Goal: Browse casually

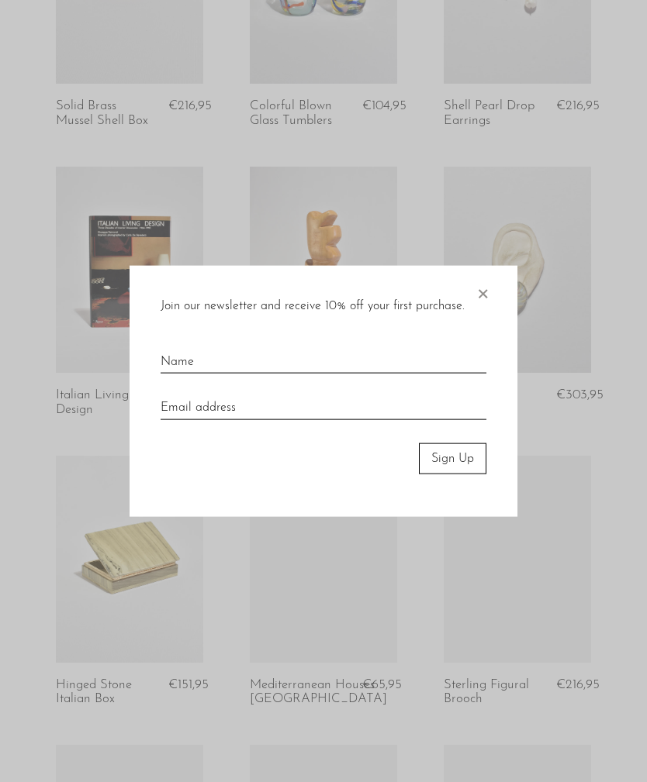
scroll to position [531, 0]
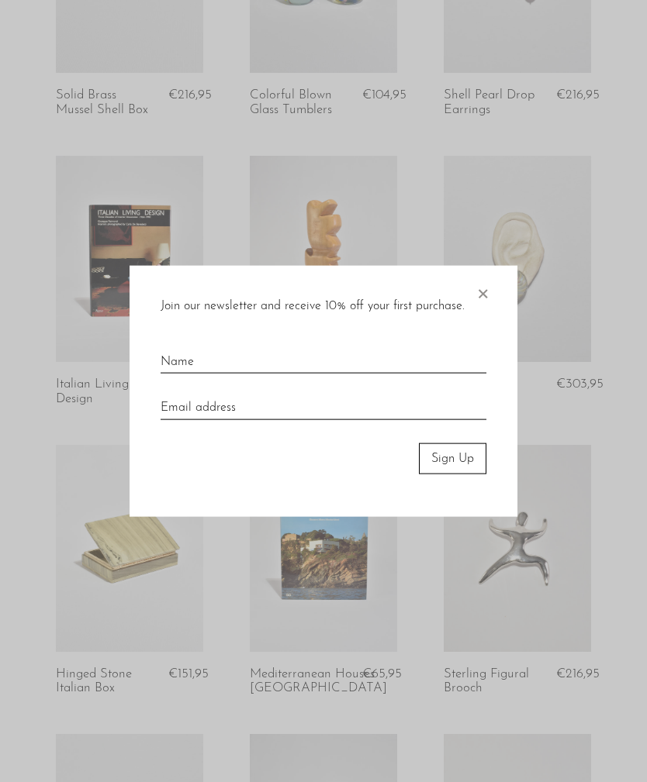
click at [488, 315] on span "×" at bounding box center [482, 290] width 16 height 50
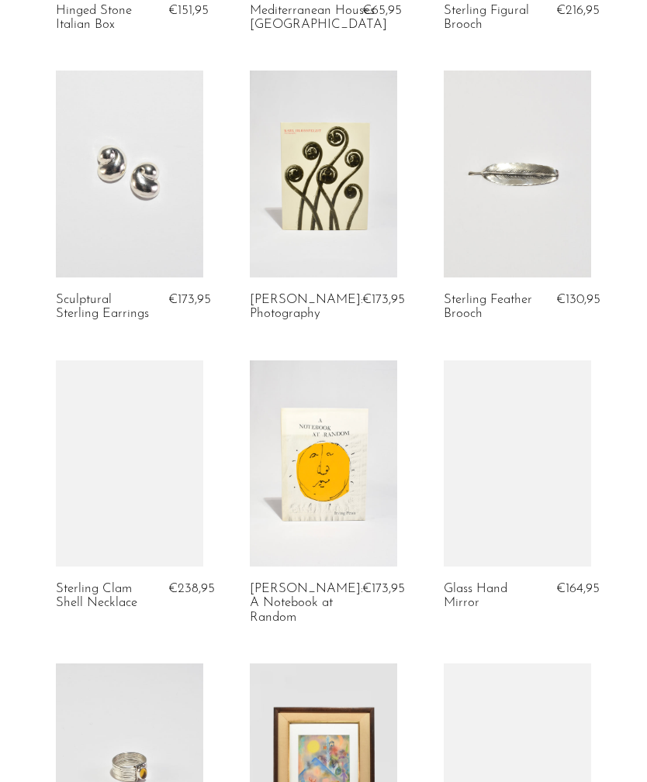
scroll to position [1405, 0]
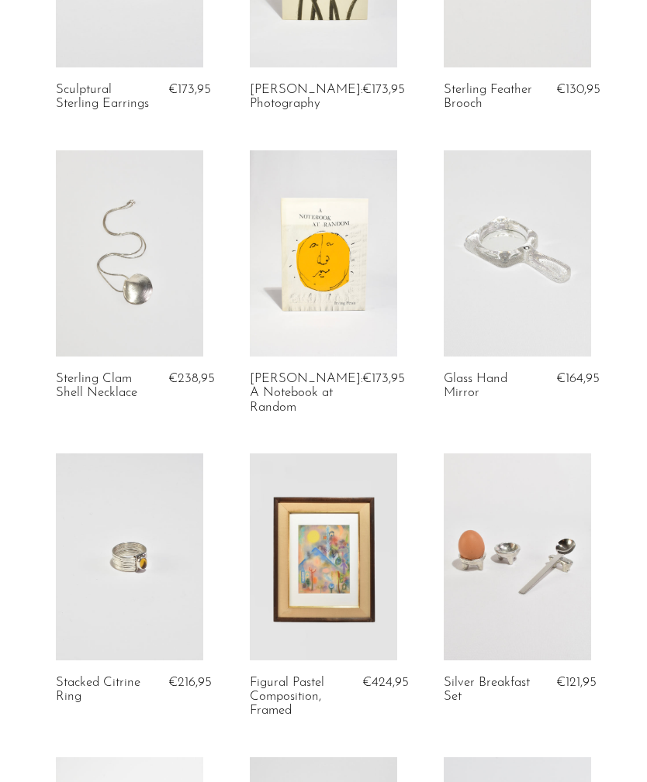
click at [535, 273] on link at bounding box center [516, 253] width 147 height 206
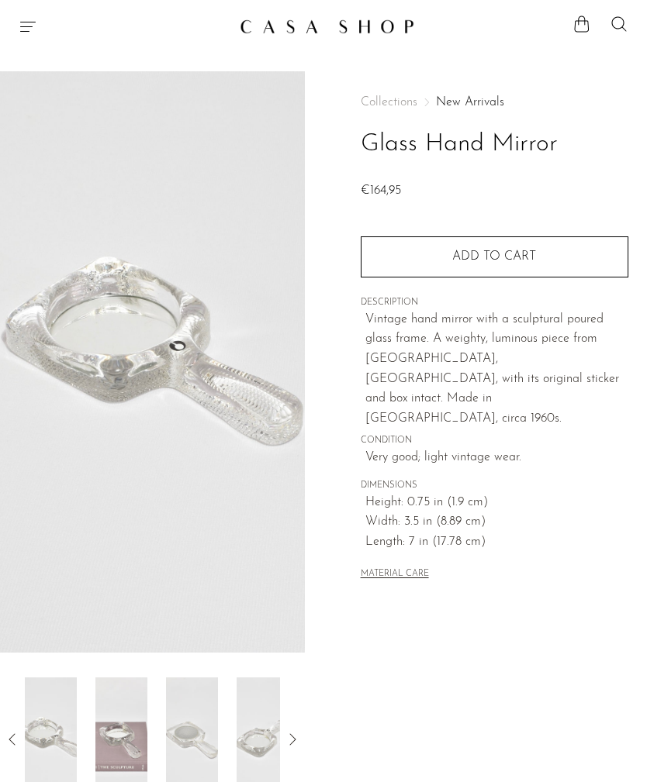
click at [295, 747] on icon at bounding box center [292, 739] width 19 height 19
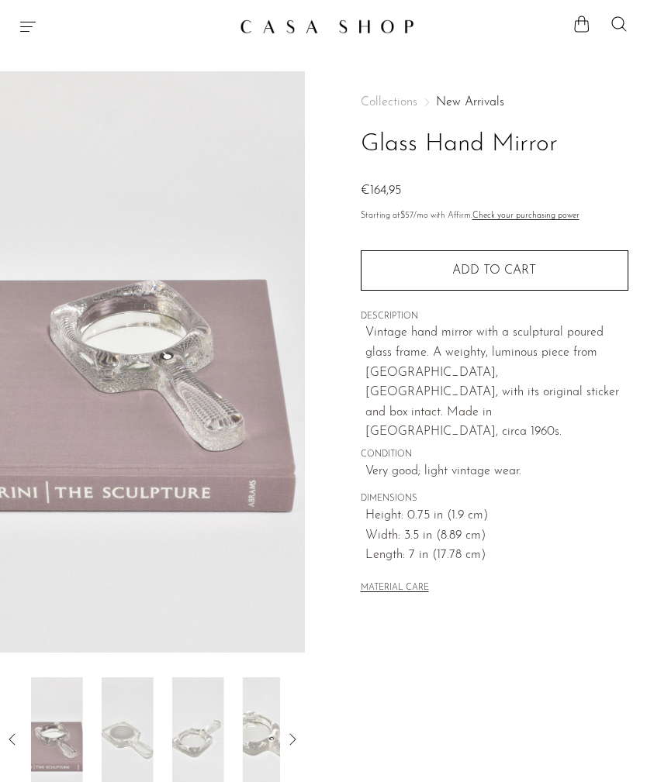
click at [288, 742] on icon at bounding box center [292, 739] width 19 height 19
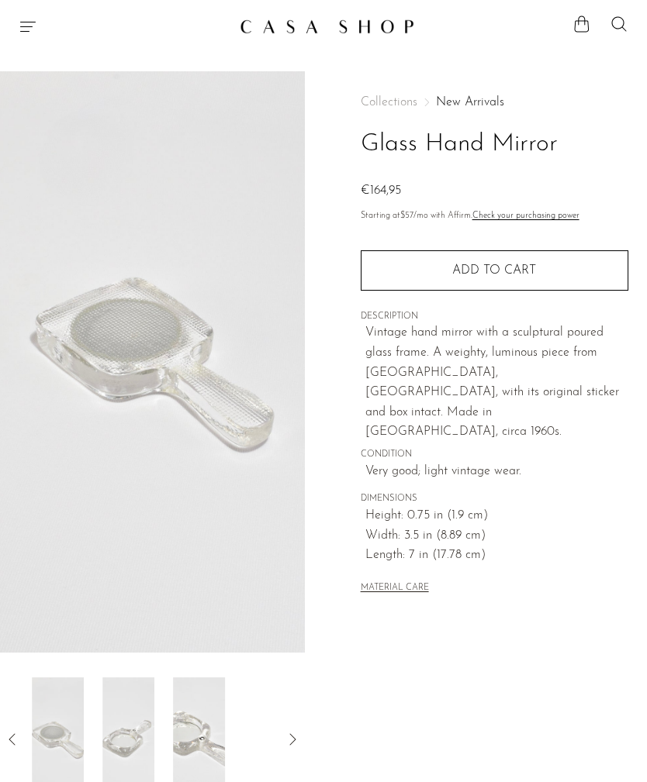
click at [287, 733] on icon at bounding box center [292, 739] width 19 height 19
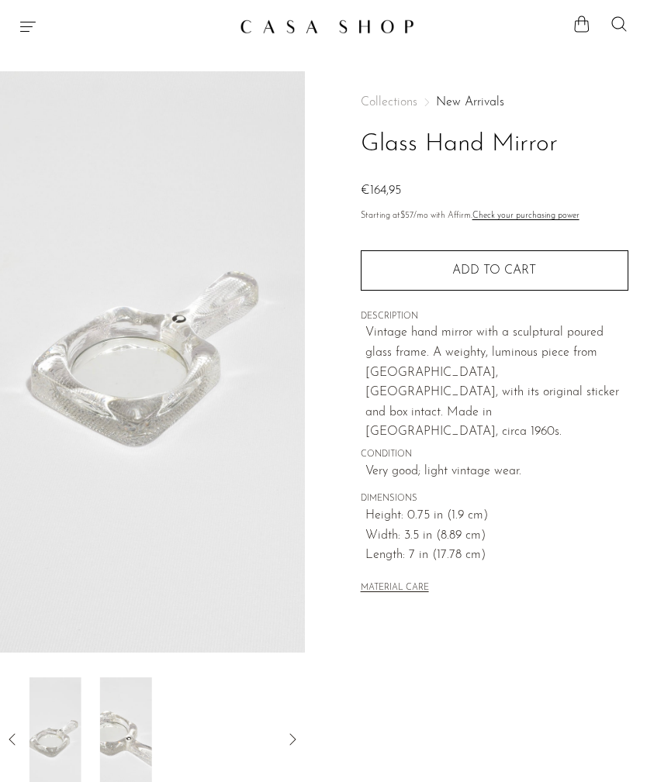
click at [277, 736] on div at bounding box center [152, 740] width 255 height 124
click at [38, 9] on section "Shop Featured New Arrivals Bestsellers Coming Soon Jewelry Jewelry All Earrings…" at bounding box center [323, 20] width 647 height 40
click at [33, 22] on icon "Menu" at bounding box center [28, 27] width 16 height 10
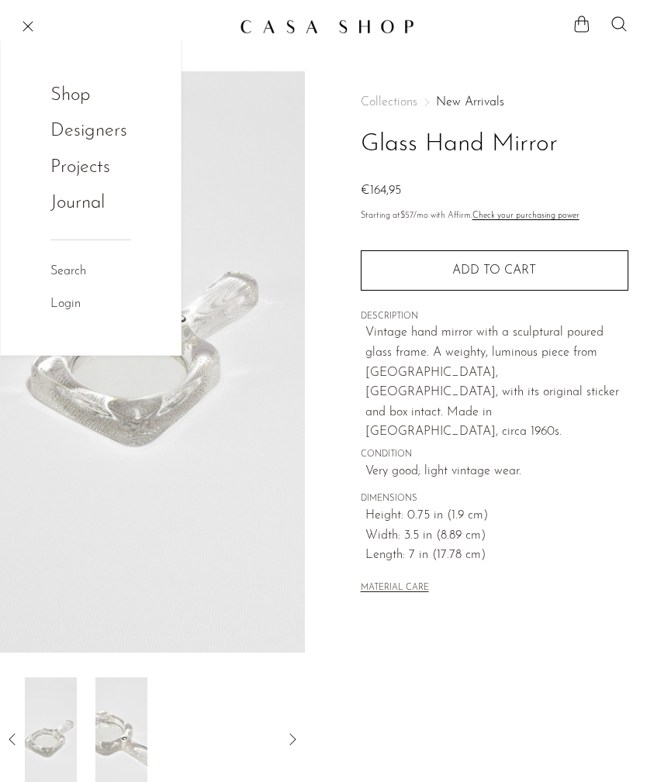
click at [83, 99] on link "Shop" at bounding box center [80, 95] width 60 height 29
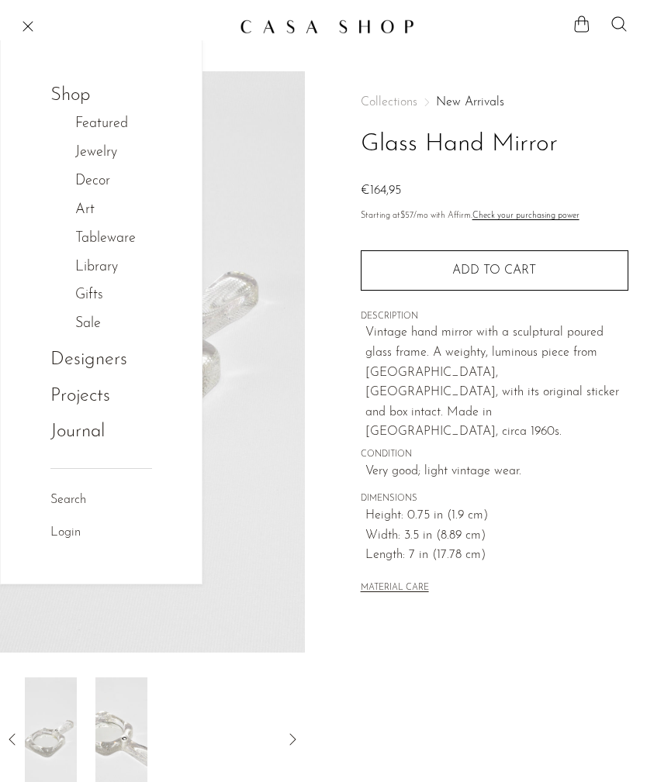
click at [105, 150] on link "Jewelry" at bounding box center [104, 153] width 58 height 22
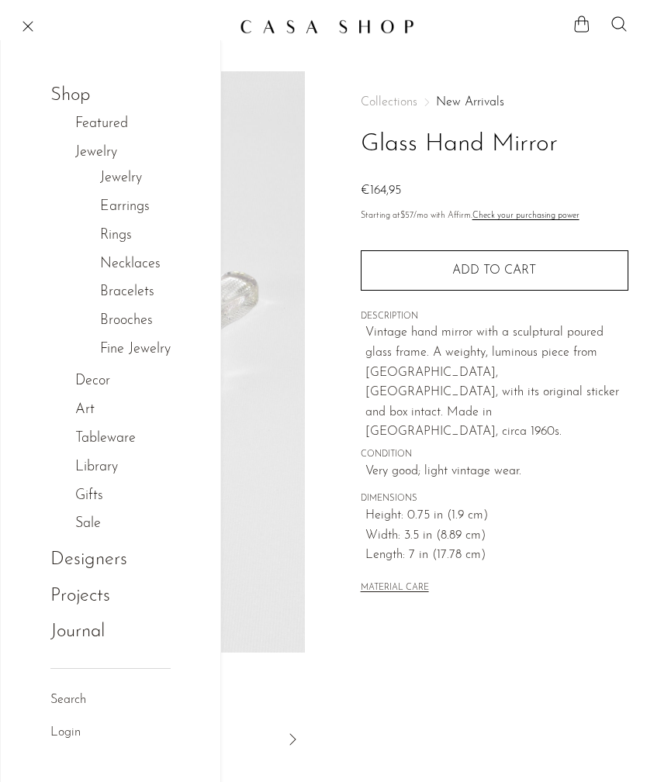
click at [125, 237] on link "Rings" at bounding box center [116, 236] width 32 height 22
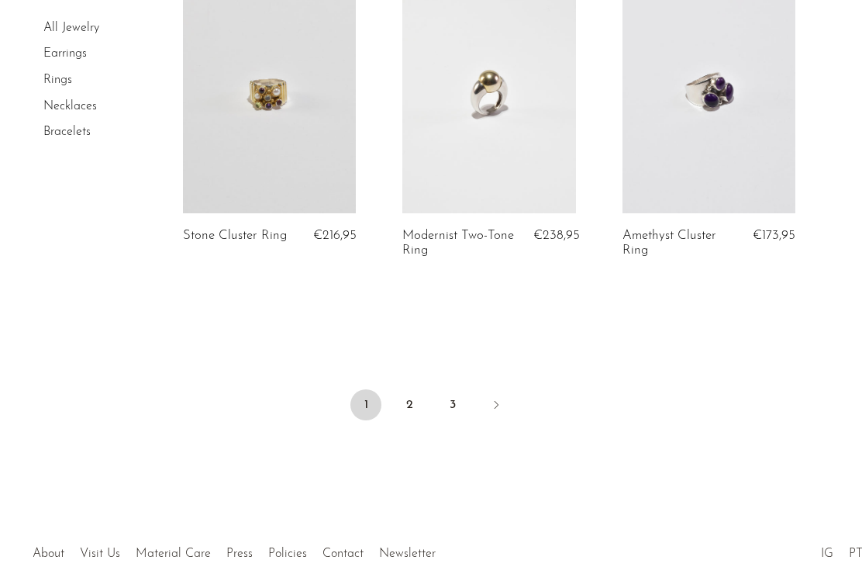
scroll to position [3764, 0]
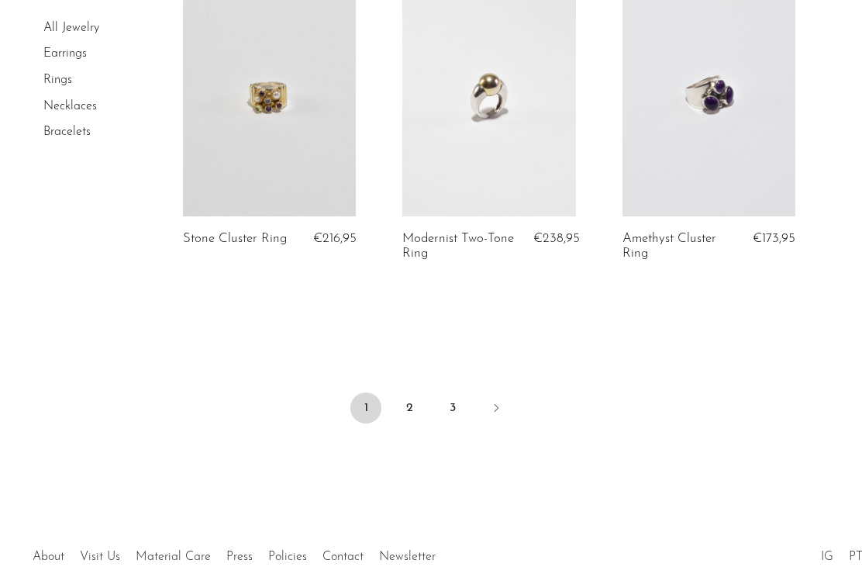
click at [494, 402] on icon "Next" at bounding box center [496, 408] width 12 height 12
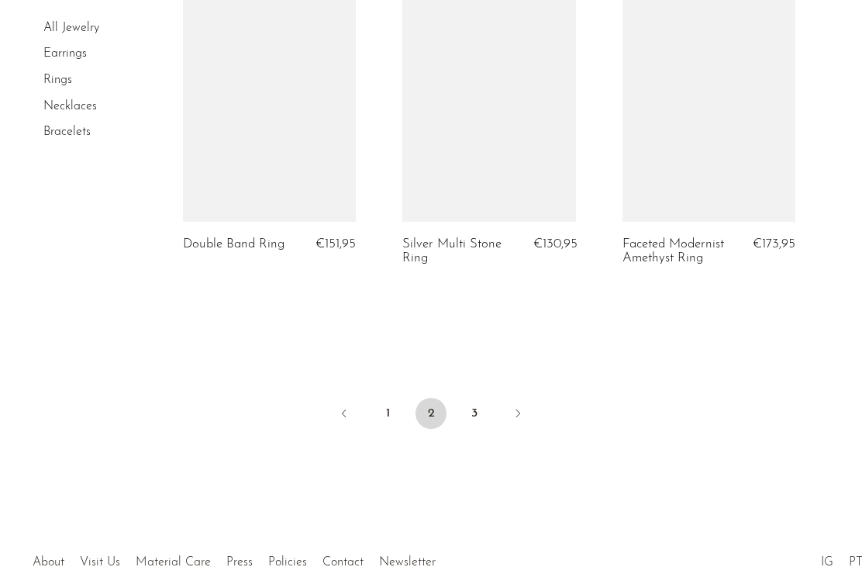
scroll to position [3763, 0]
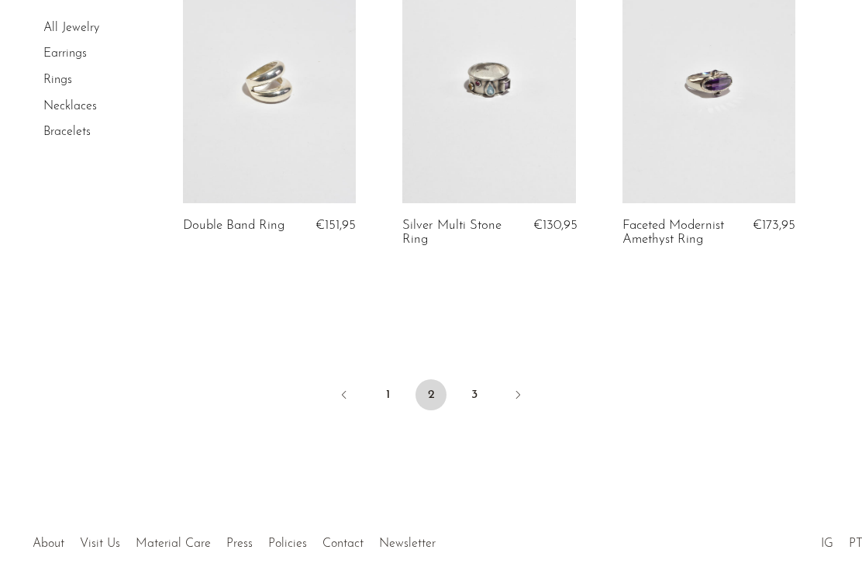
click at [471, 382] on link "3" at bounding box center [474, 394] width 31 height 31
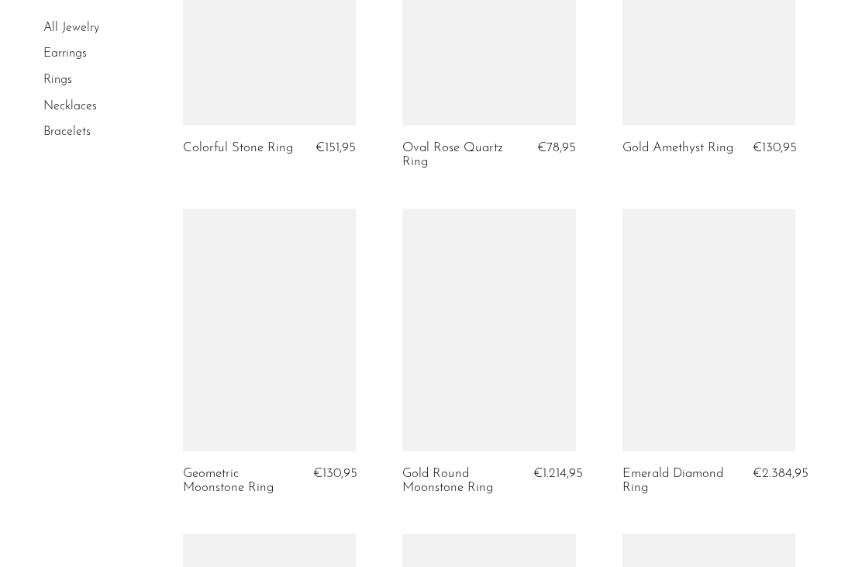
scroll to position [914, 0]
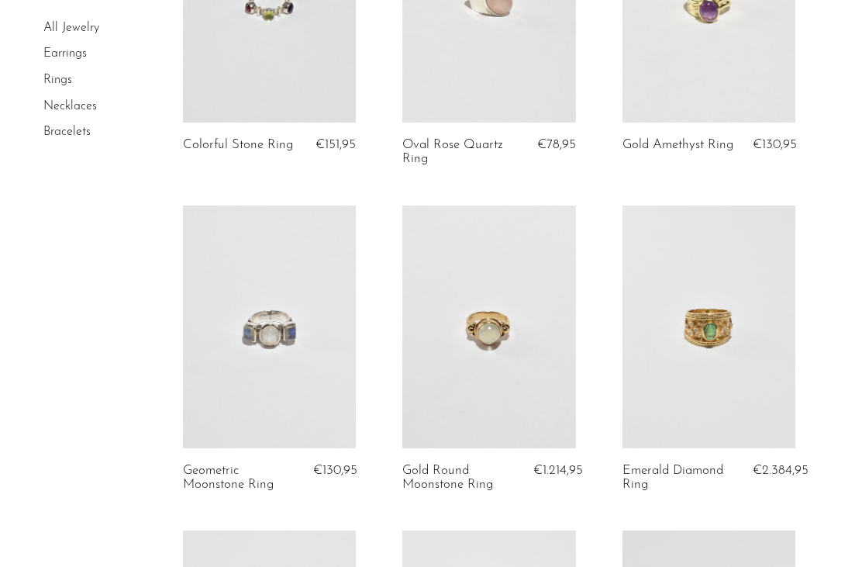
click at [502, 337] on link at bounding box center [489, 326] width 174 height 243
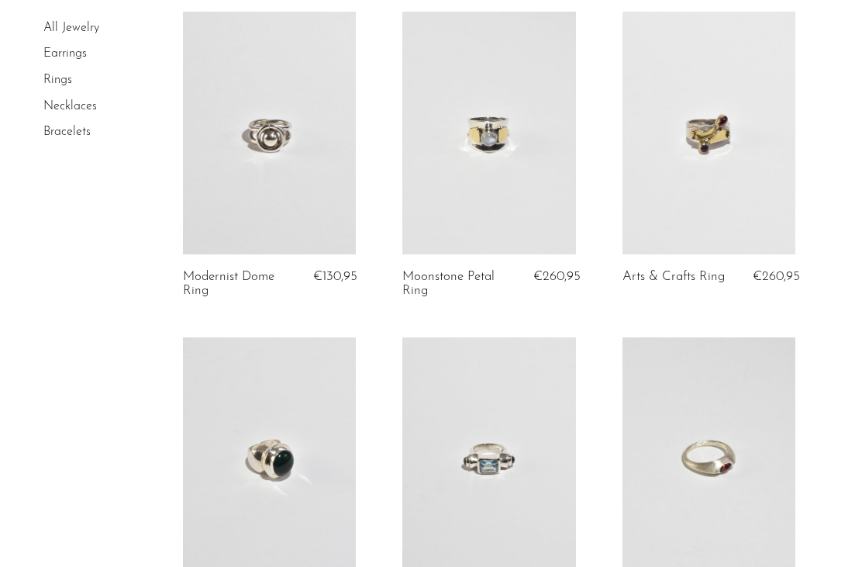
scroll to position [0, 0]
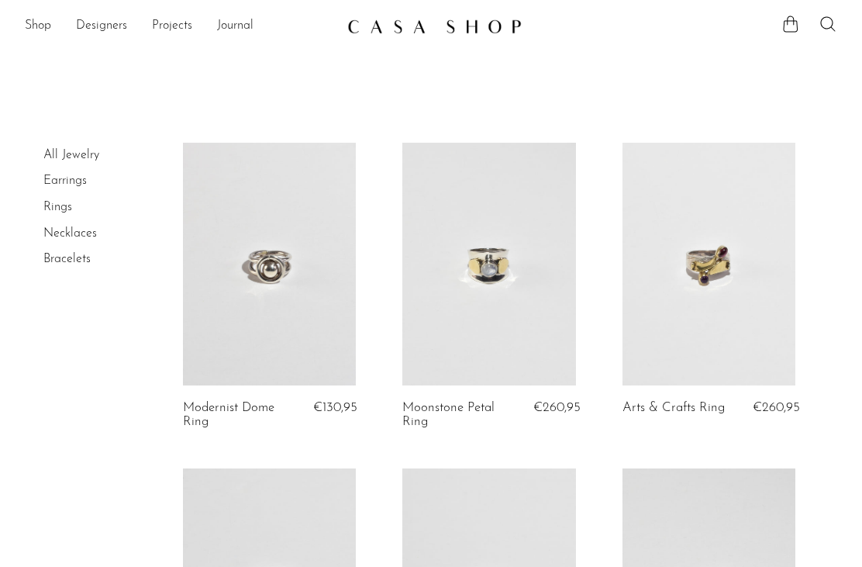
click at [69, 259] on link "Bracelets" at bounding box center [66, 259] width 47 height 12
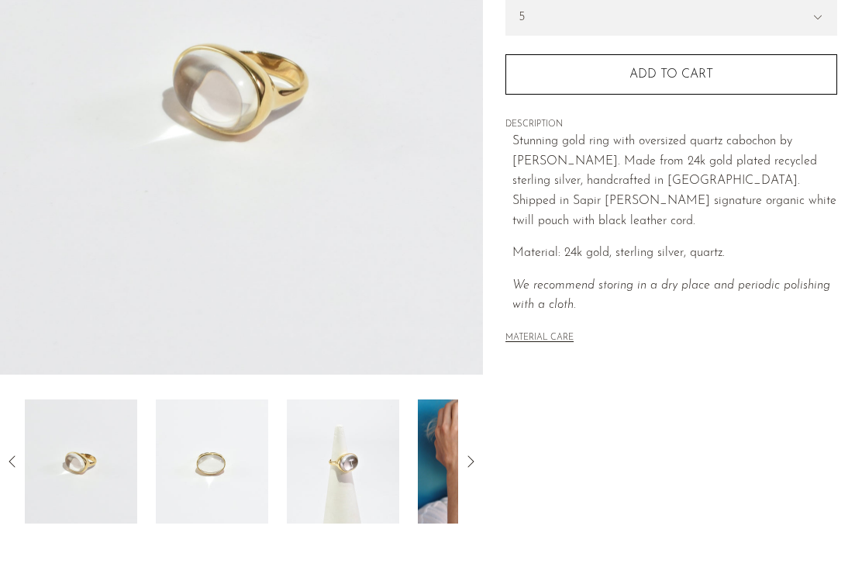
scroll to position [285, 0]
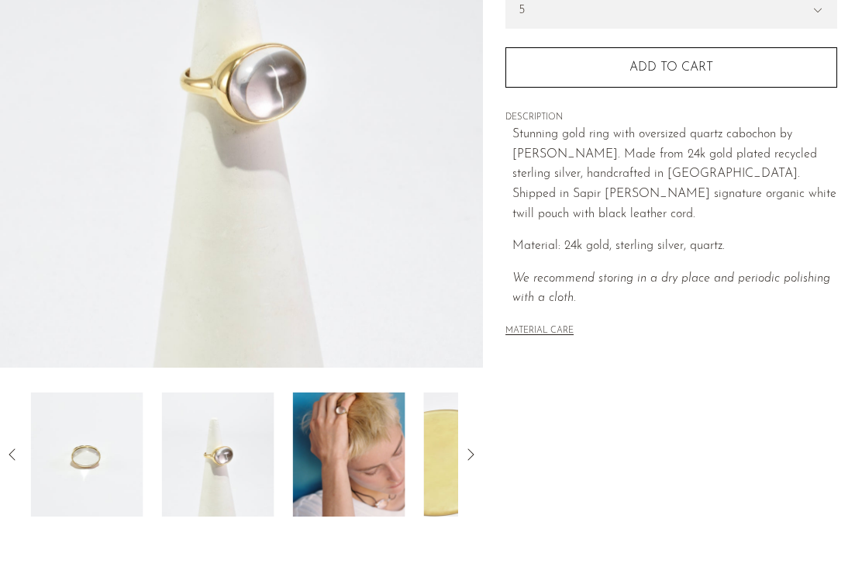
click at [211, 474] on img at bounding box center [218, 454] width 112 height 124
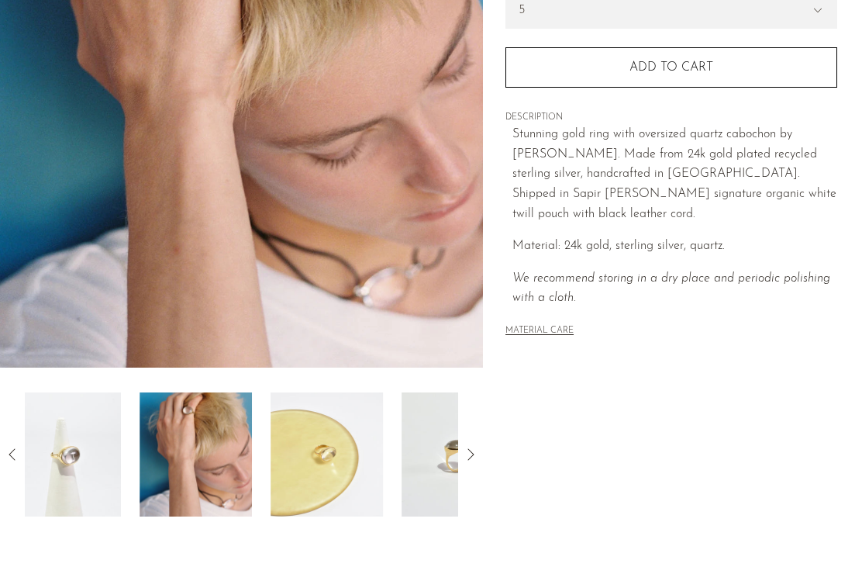
click at [221, 471] on img at bounding box center [196, 454] width 112 height 124
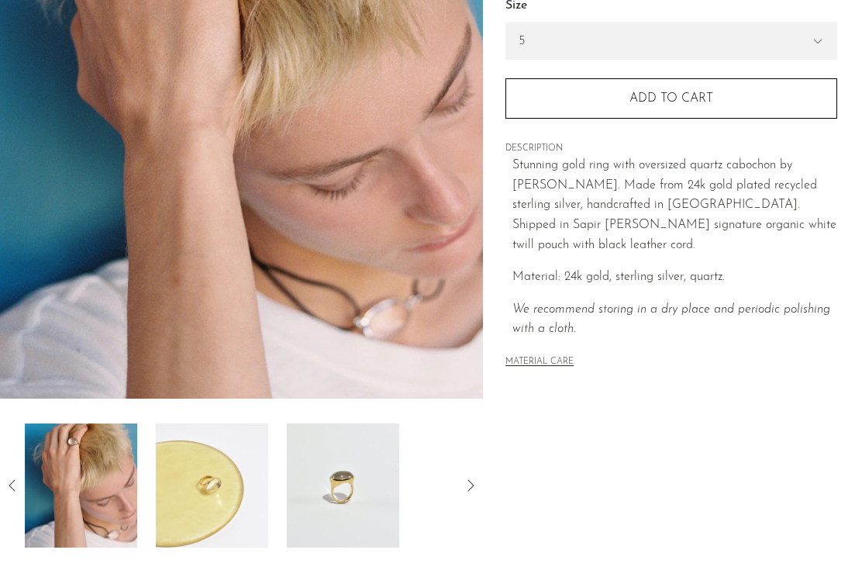
scroll to position [267, 0]
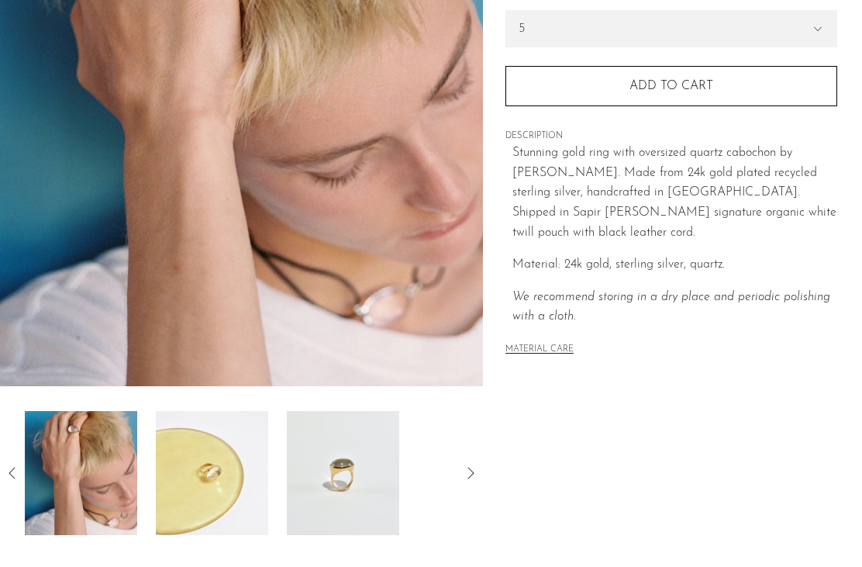
click at [342, 488] on img at bounding box center [343, 473] width 112 height 124
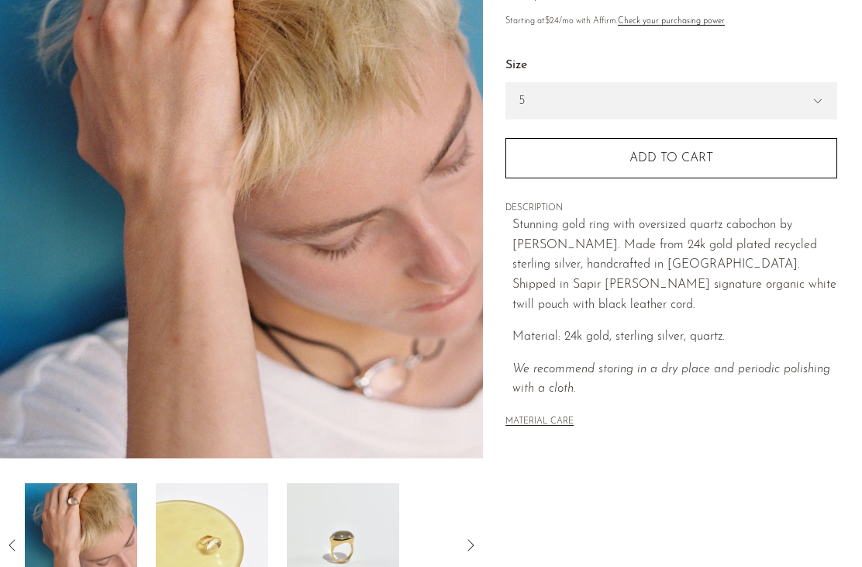
scroll to position [188, 0]
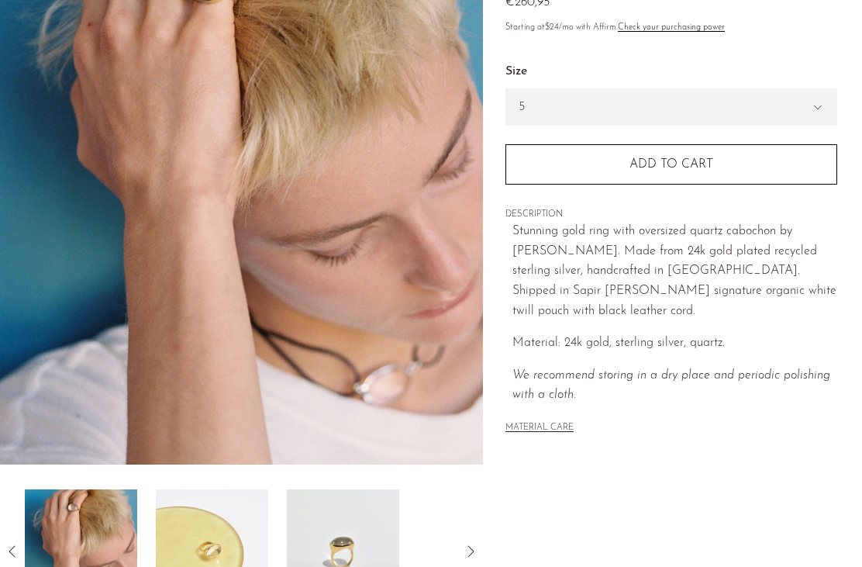
click at [81, 542] on img at bounding box center [81, 551] width 112 height 124
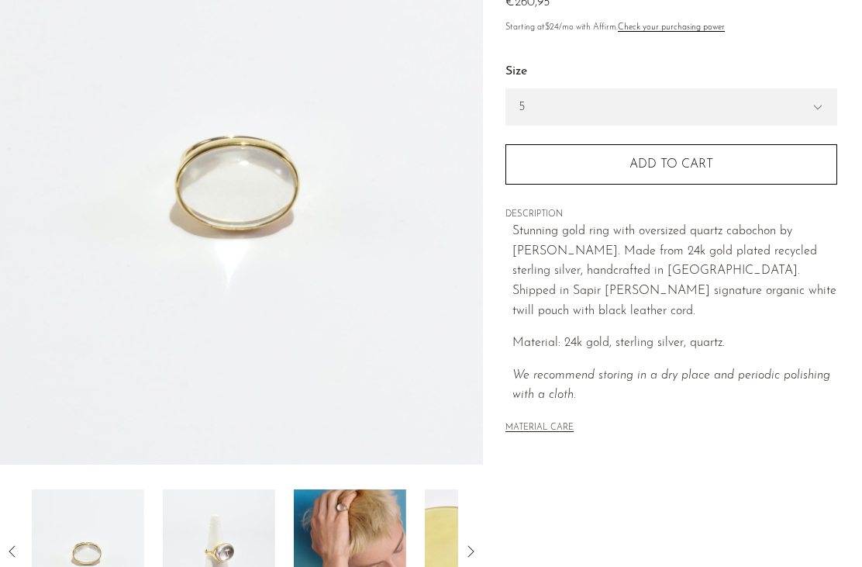
click at [103, 554] on img at bounding box center [88, 551] width 112 height 124
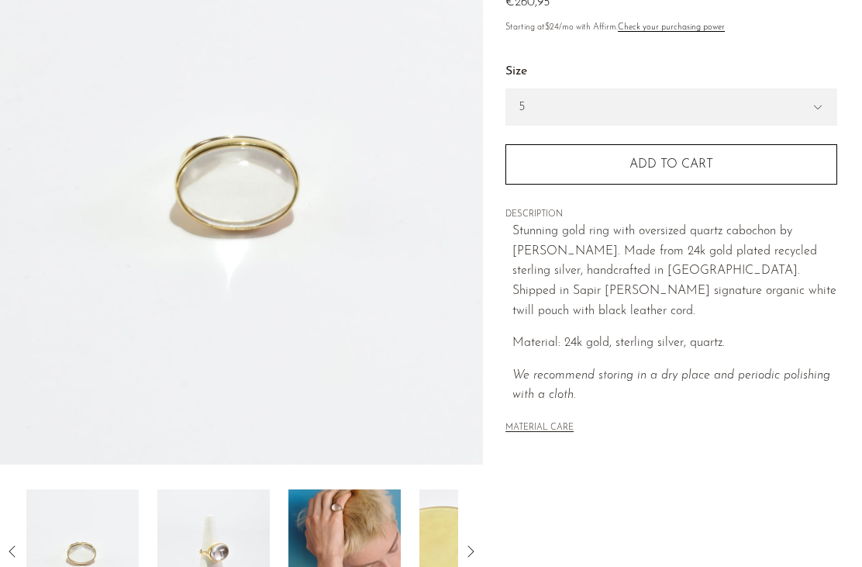
click at [612, 94] on select "5 6 7" at bounding box center [671, 107] width 330 height 36
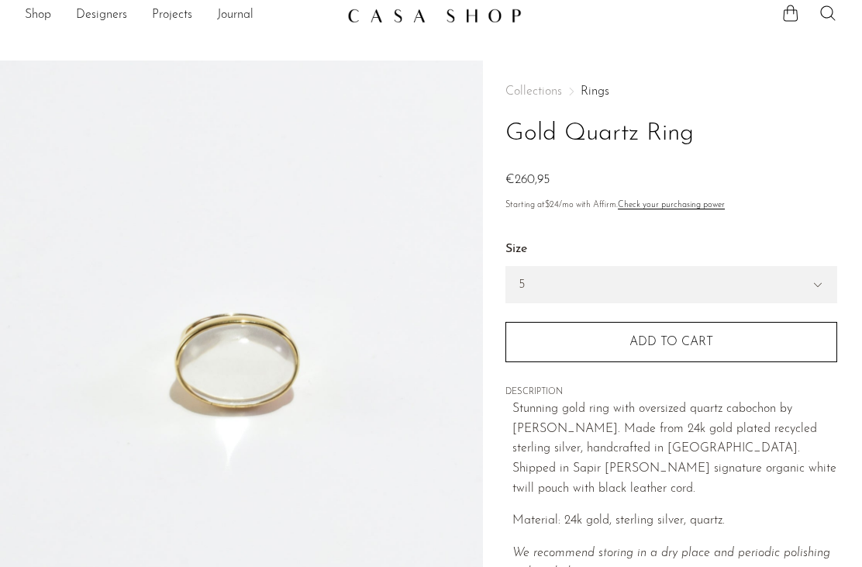
scroll to position [0, 0]
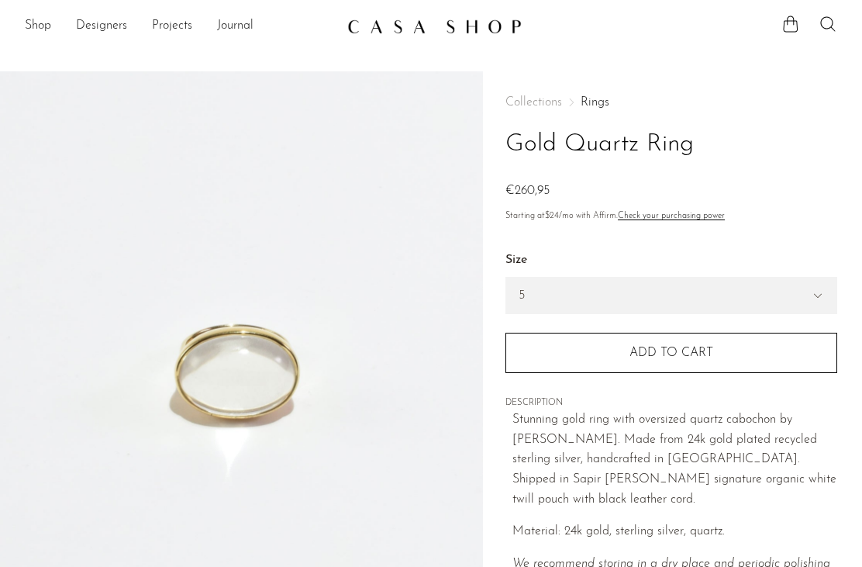
click at [612, 83] on div "Collections Rings Gold Quartz Ring €0 €260,95 Starting at $24 /mo with Affirm. …" at bounding box center [671, 360] width 332 height 579
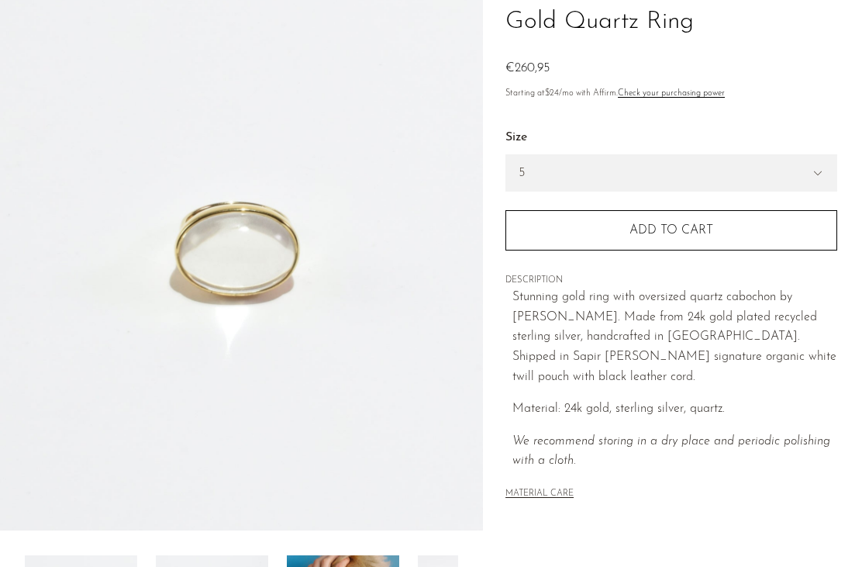
scroll to position [163, 0]
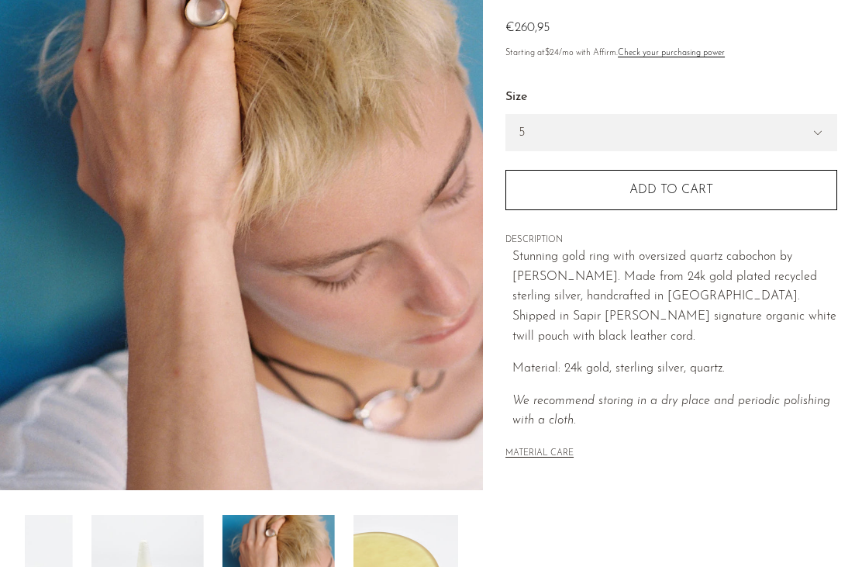
click at [354, 579] on img at bounding box center [410, 577] width 112 height 124
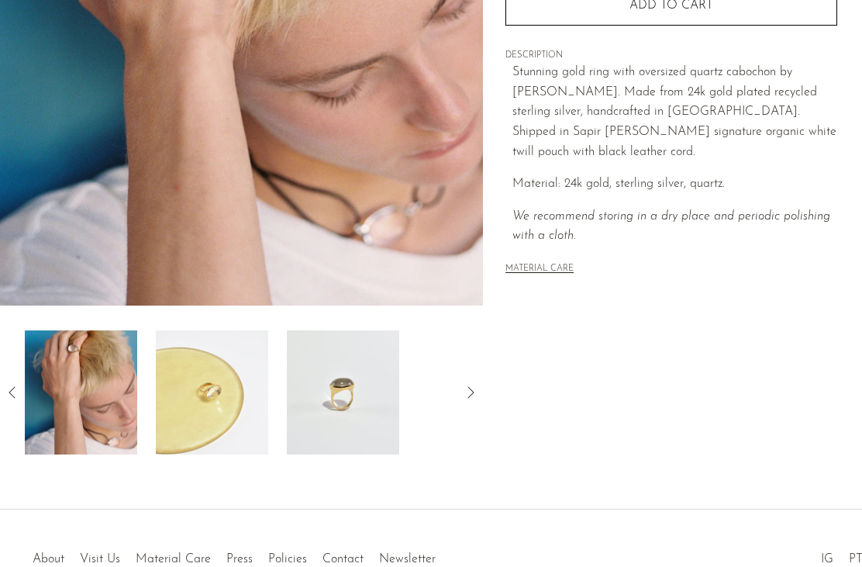
scroll to position [393, 0]
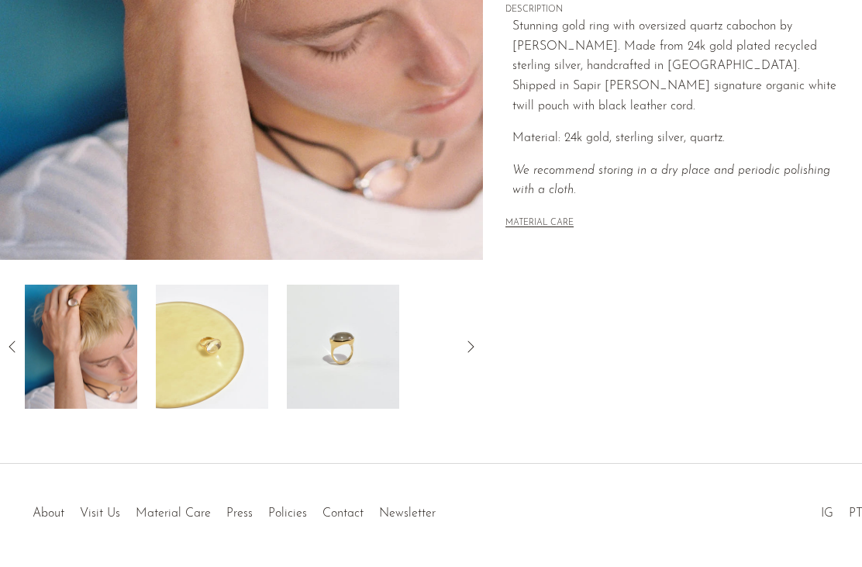
click at [343, 518] on div at bounding box center [431, 497] width 254 height 54
click at [342, 516] on div at bounding box center [431, 497] width 254 height 54
click at [350, 510] on div at bounding box center [431, 497] width 254 height 54
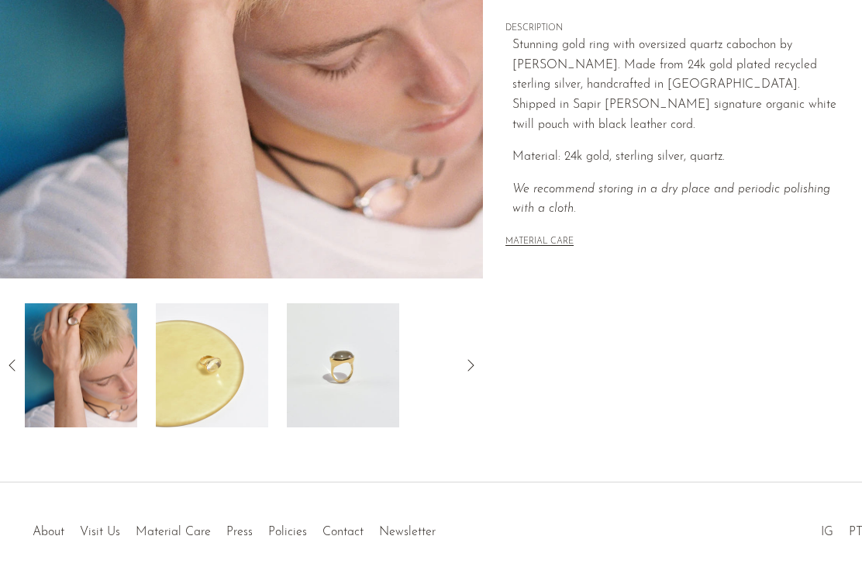
scroll to position [363, 0]
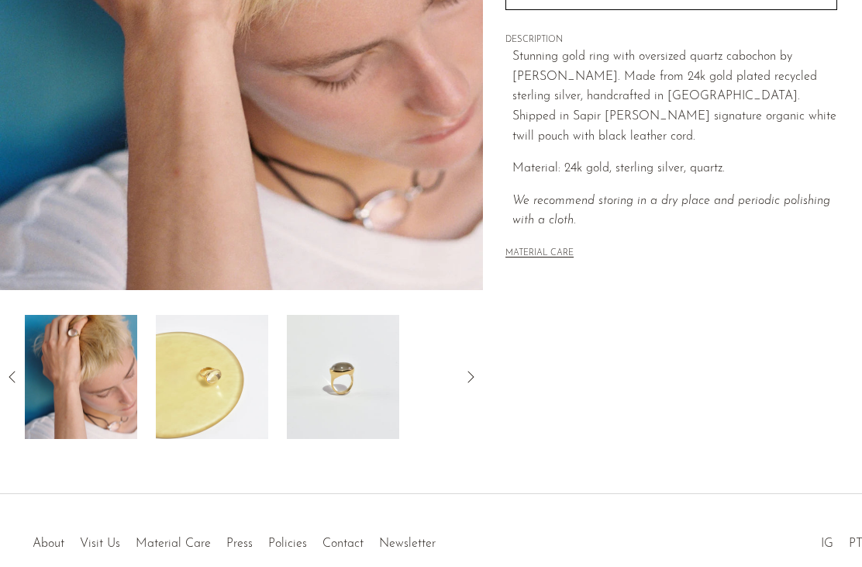
click at [55, 546] on link "About" at bounding box center [49, 543] width 32 height 12
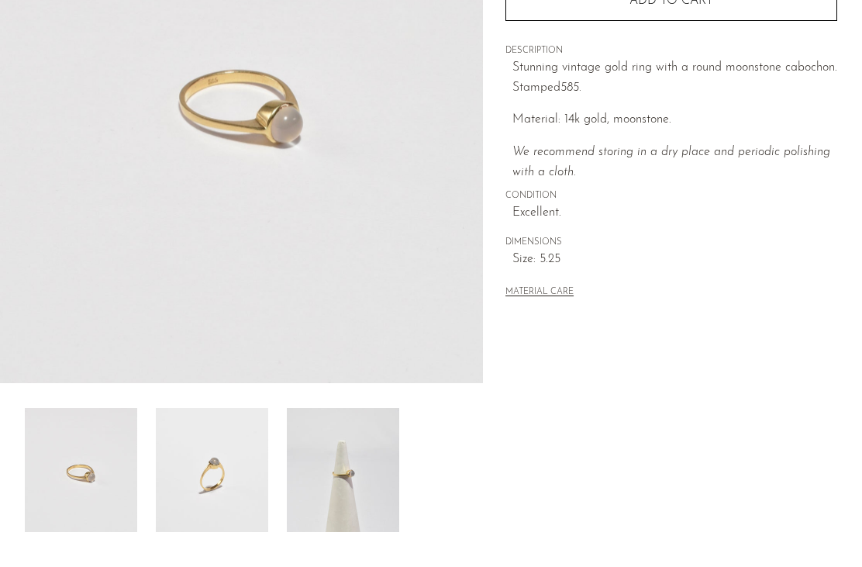
scroll to position [271, 0]
click at [209, 506] on img at bounding box center [212, 469] width 112 height 124
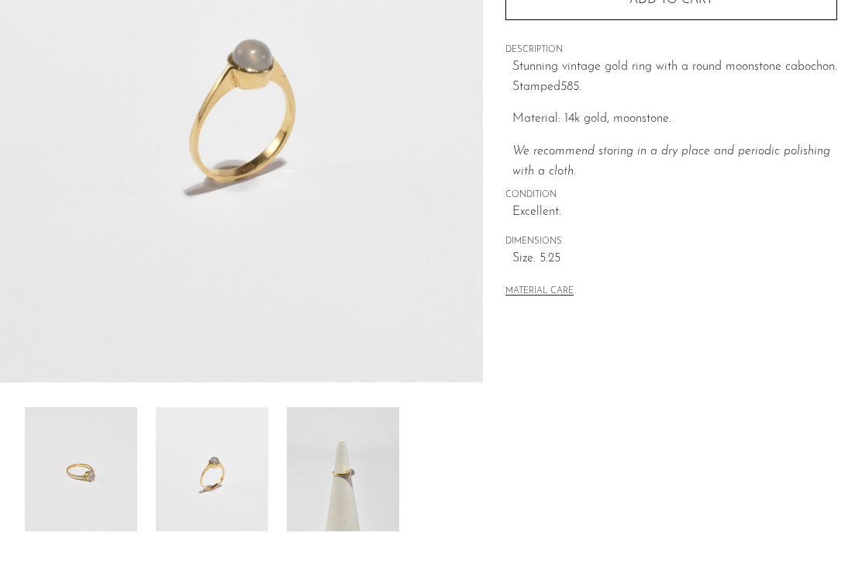
click at [346, 495] on img at bounding box center [343, 469] width 112 height 124
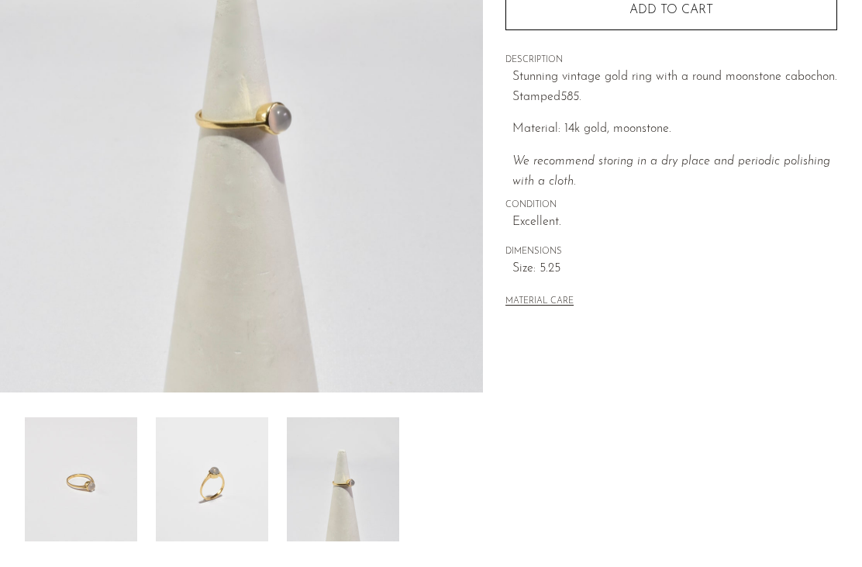
scroll to position [260, 0]
click at [116, 509] on img at bounding box center [81, 479] width 112 height 124
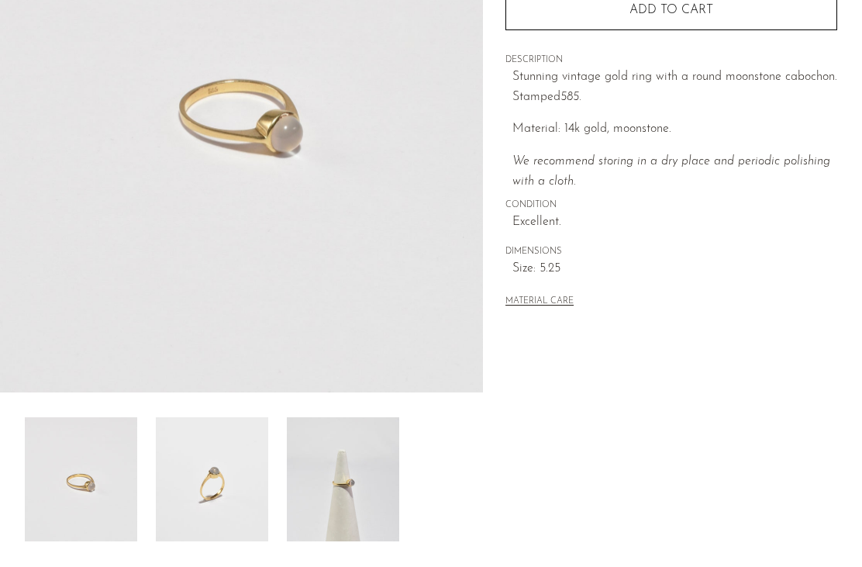
click at [203, 498] on img at bounding box center [212, 479] width 112 height 124
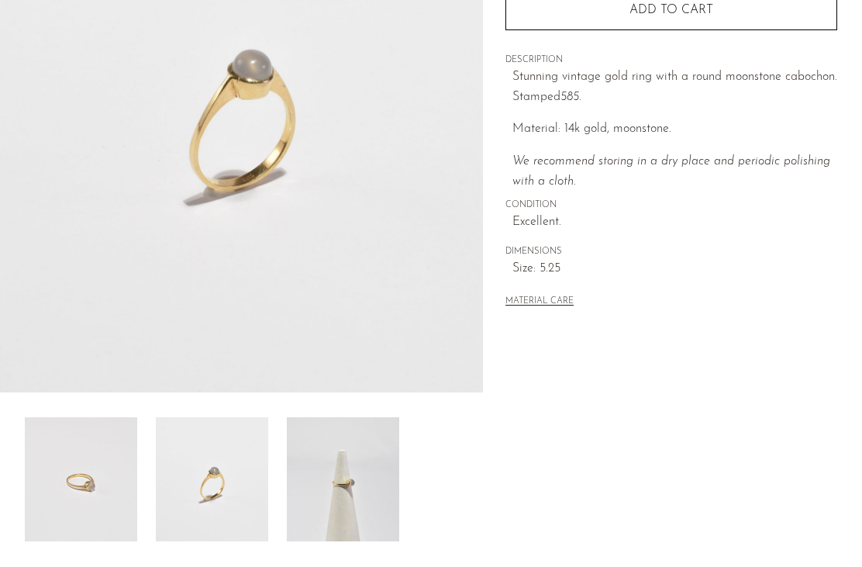
click at [88, 506] on img at bounding box center [81, 479] width 112 height 124
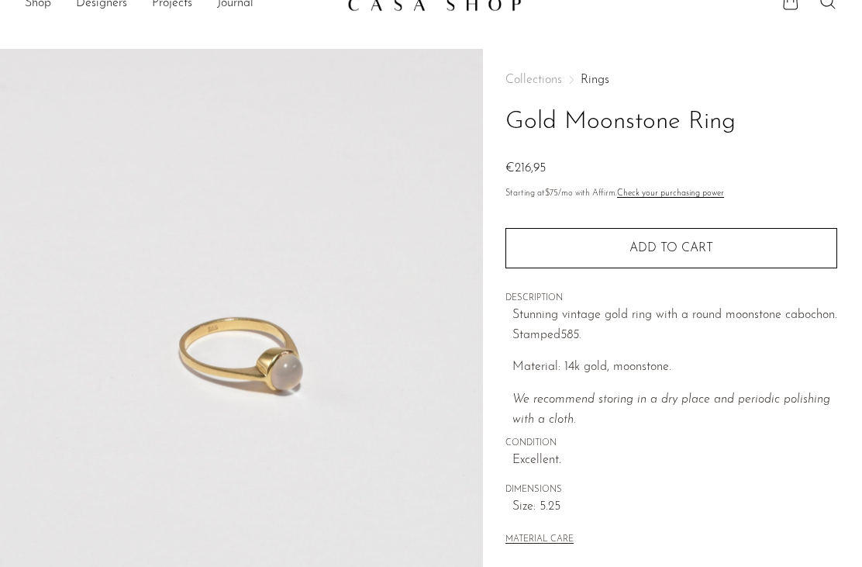
scroll to position [0, 0]
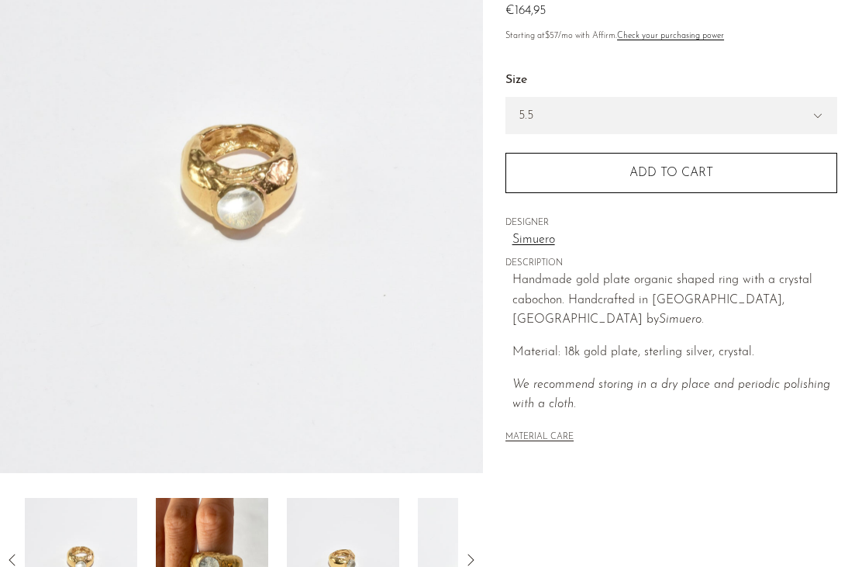
scroll to position [181, 0]
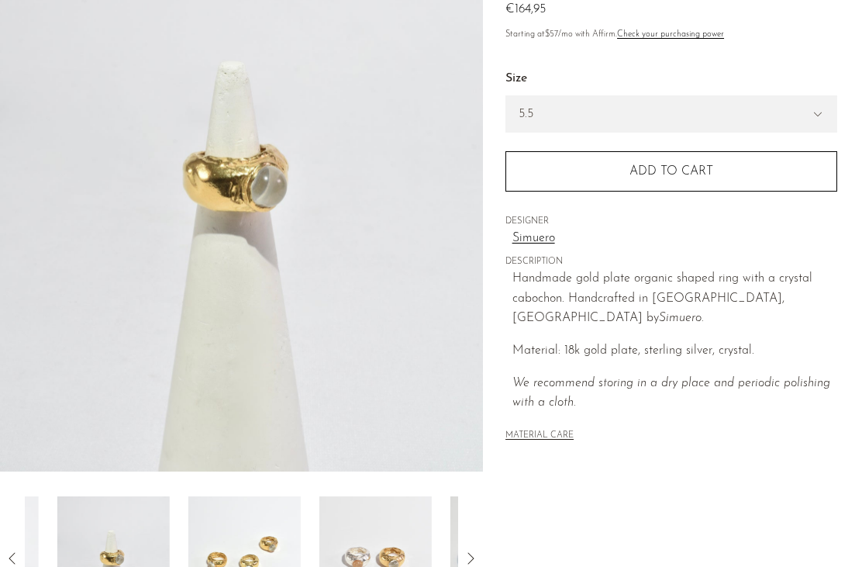
click at [232, 576] on img at bounding box center [244, 558] width 112 height 124
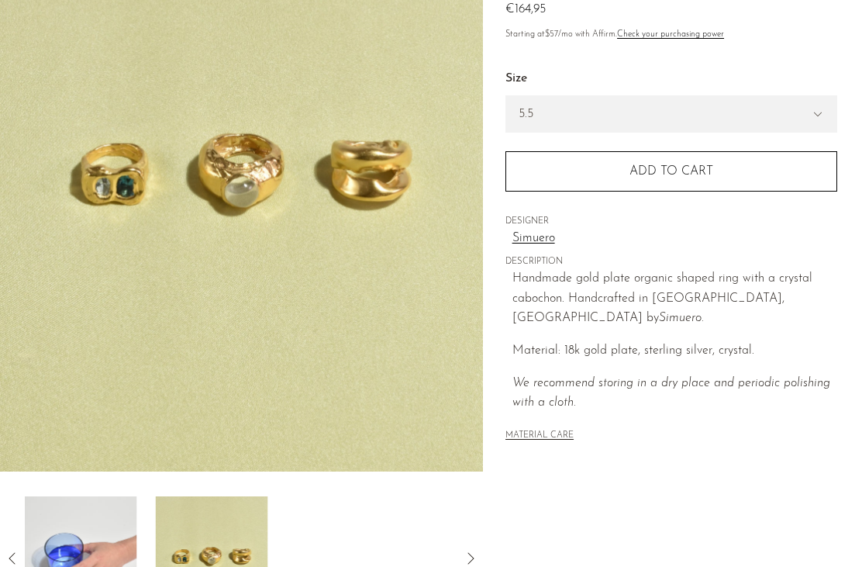
click at [230, 575] on img at bounding box center [212, 558] width 112 height 124
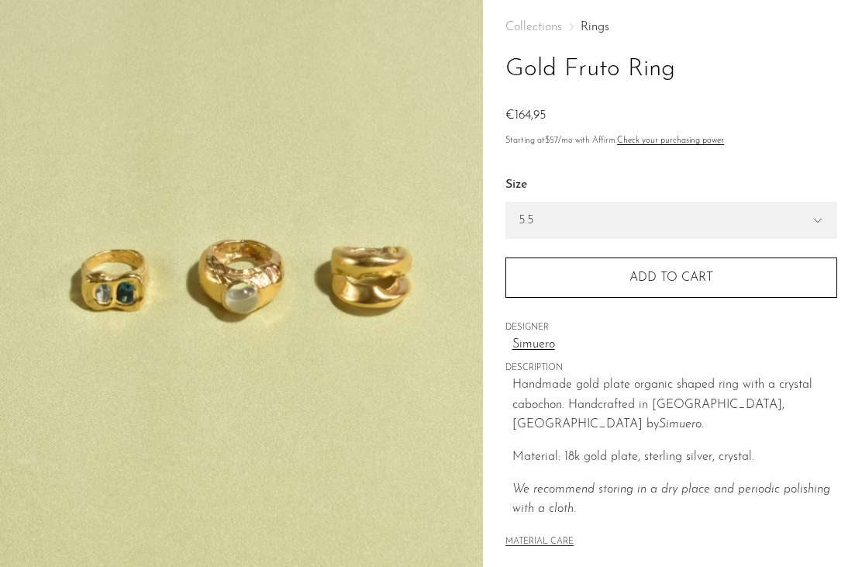
scroll to position [0, 0]
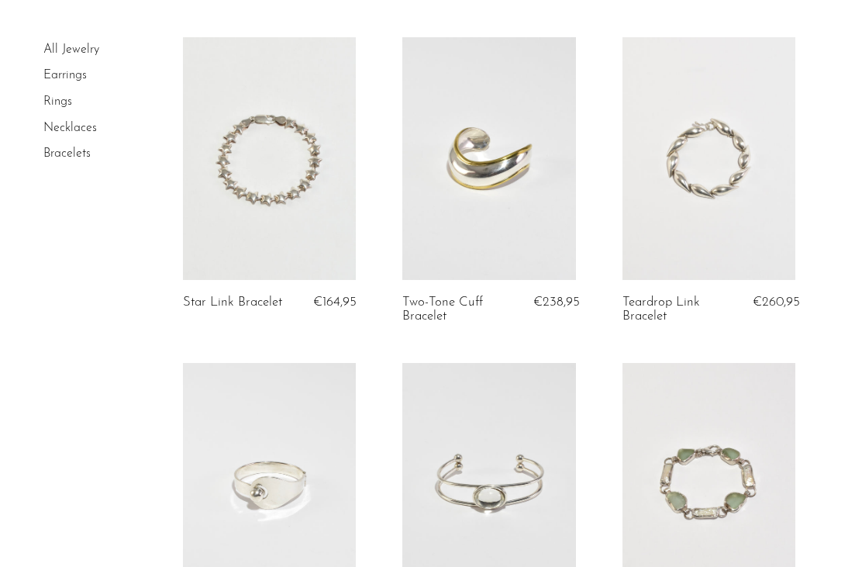
scroll to position [96, 0]
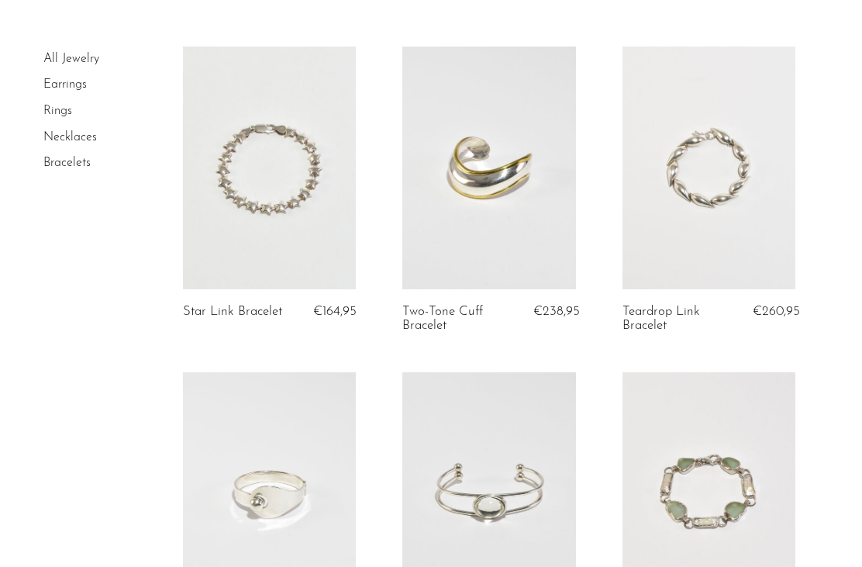
click at [281, 211] on link at bounding box center [270, 168] width 174 height 243
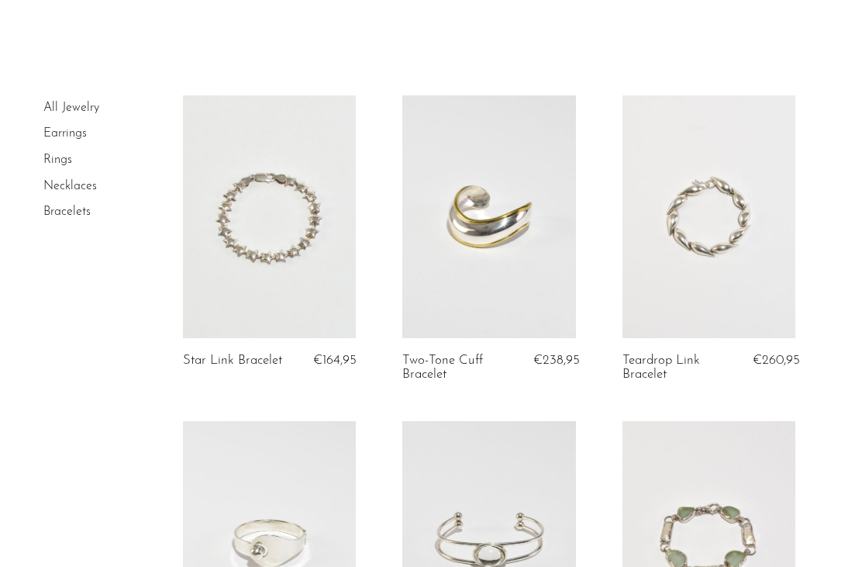
scroll to position [0, 0]
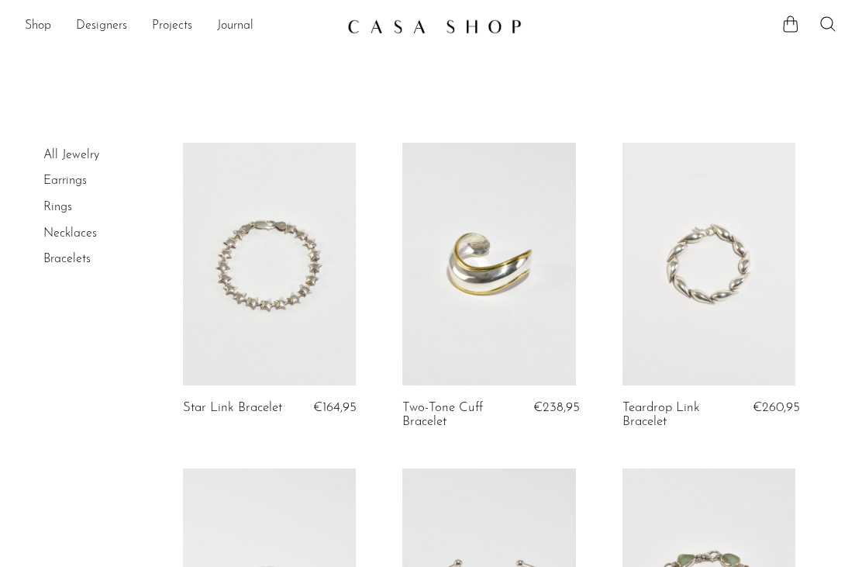
click at [56, 185] on link "Earrings" at bounding box center [64, 180] width 43 height 12
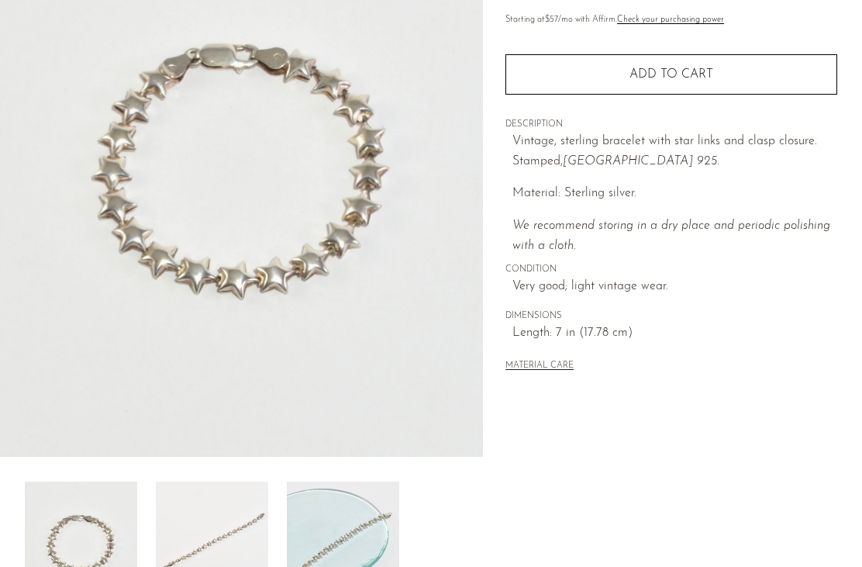
scroll to position [222, 0]
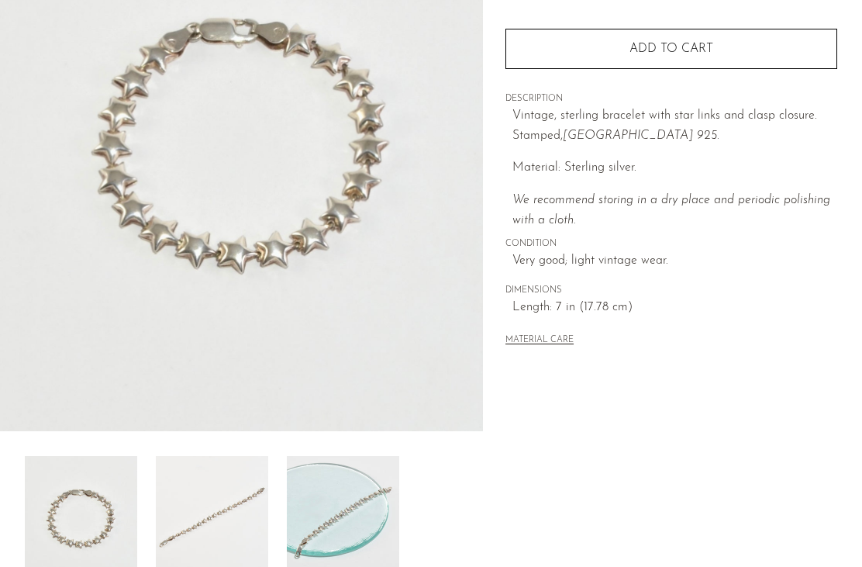
click at [208, 540] on img at bounding box center [212, 518] width 112 height 124
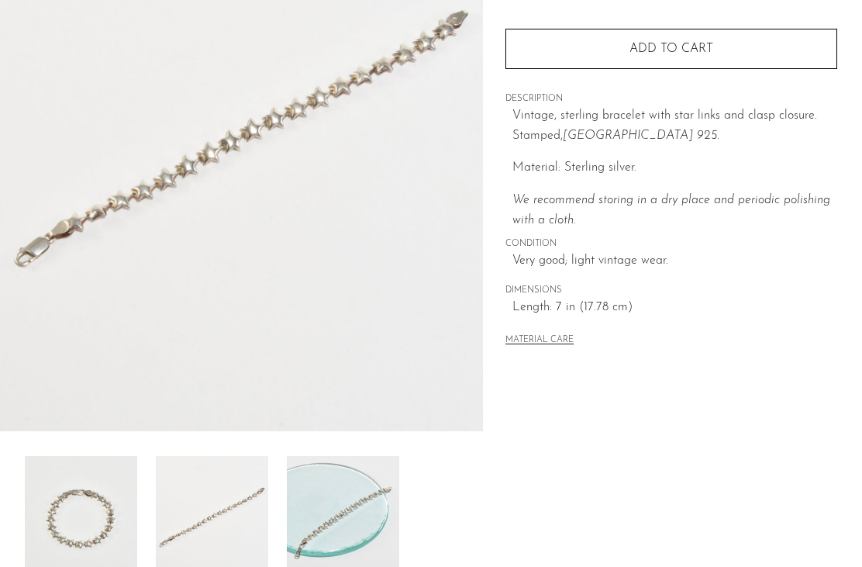
click at [313, 536] on img at bounding box center [343, 518] width 112 height 124
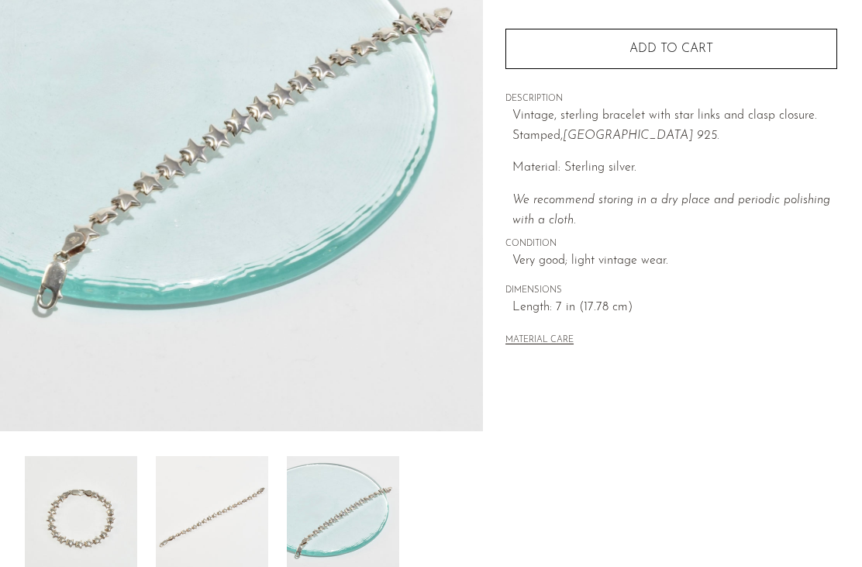
click at [82, 519] on img at bounding box center [81, 518] width 112 height 124
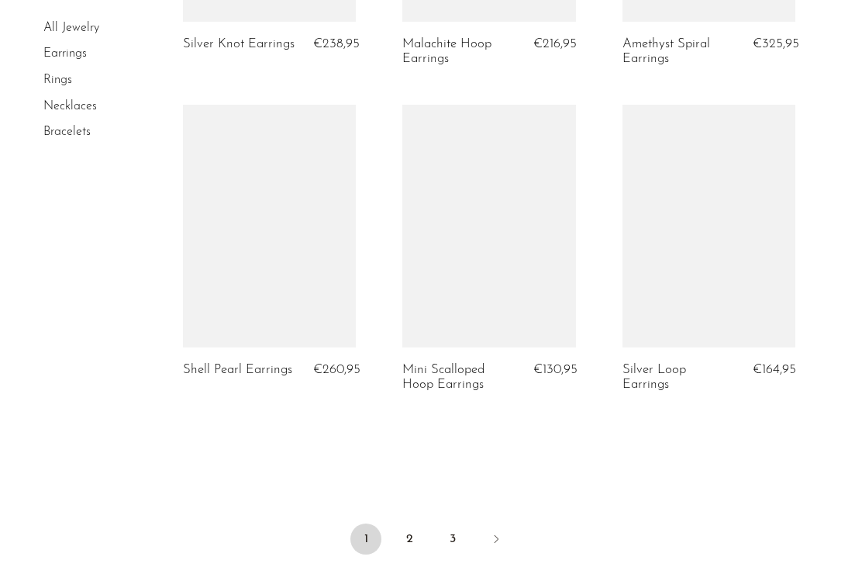
scroll to position [3637, 0]
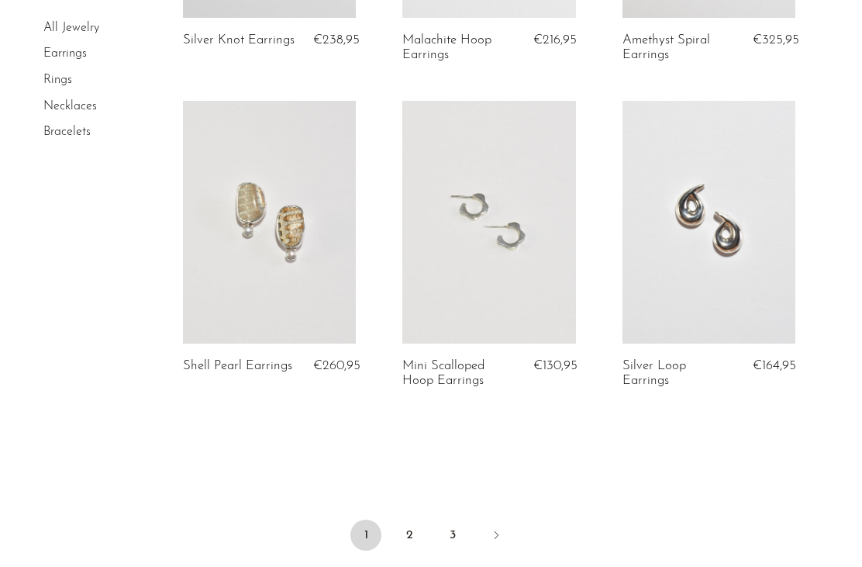
click at [402, 522] on link "2" at bounding box center [409, 534] width 31 height 31
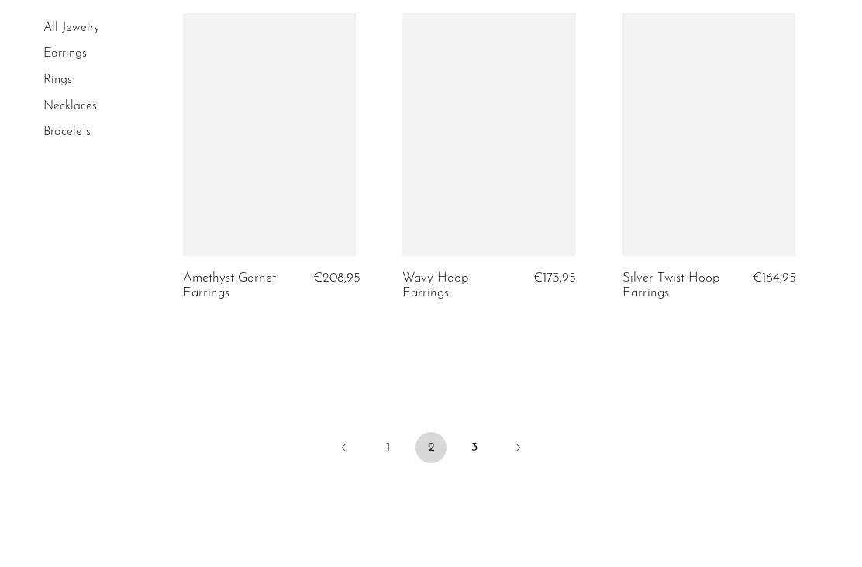
scroll to position [3726, 0]
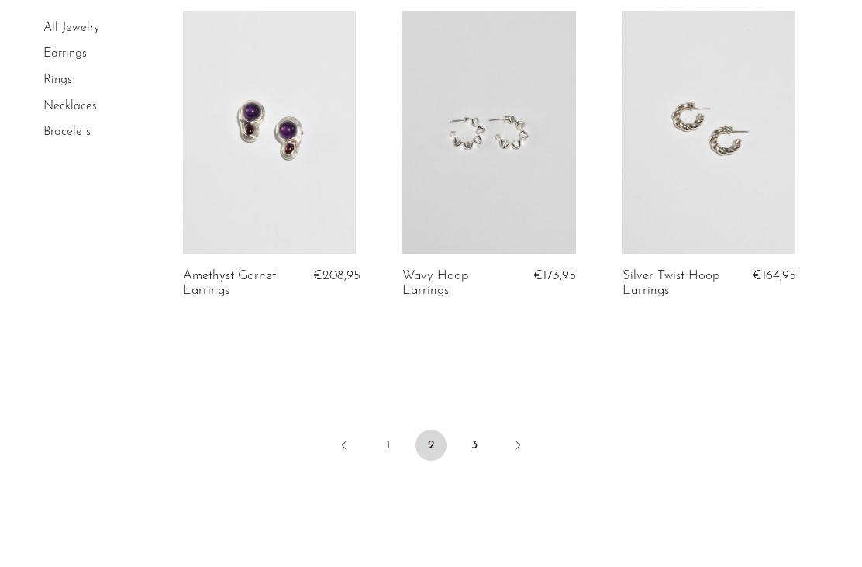
click at [478, 445] on link "3" at bounding box center [474, 444] width 31 height 31
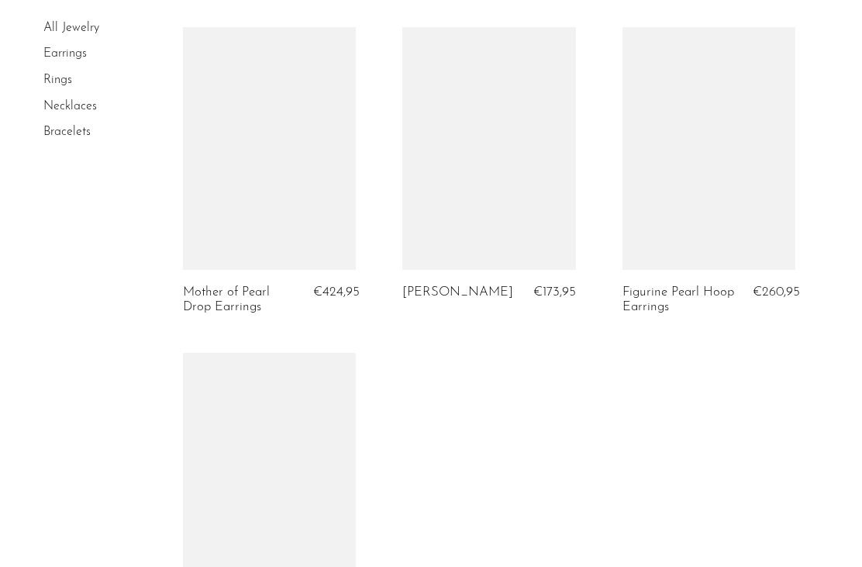
scroll to position [1548, 0]
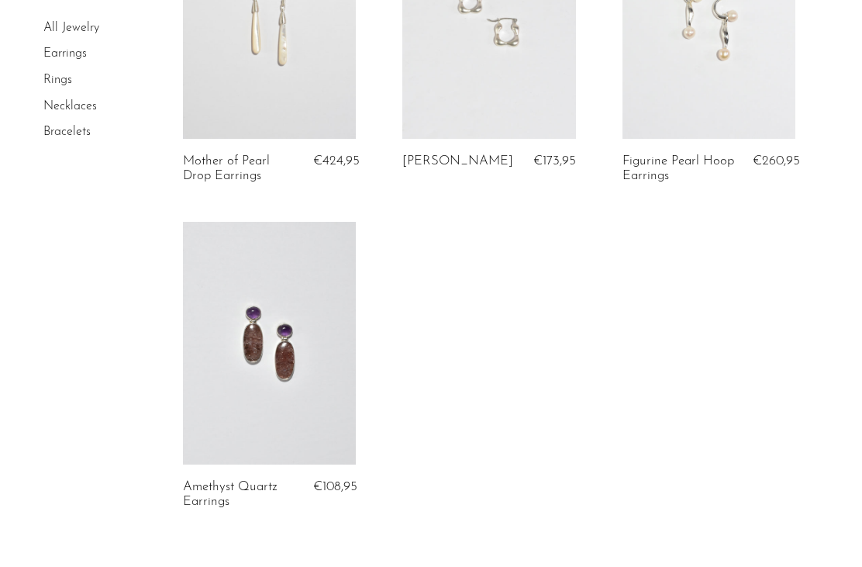
click at [72, 110] on link "Necklaces" at bounding box center [69, 106] width 53 height 12
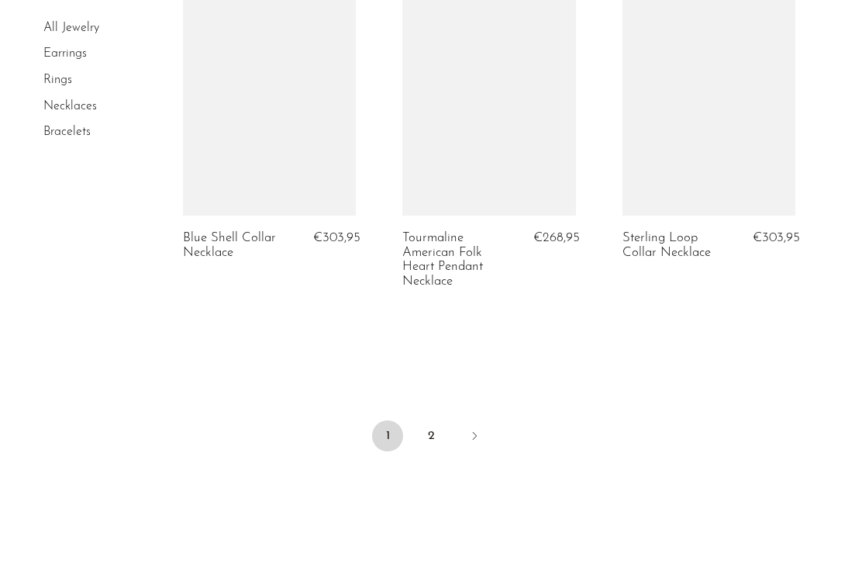
scroll to position [3765, 0]
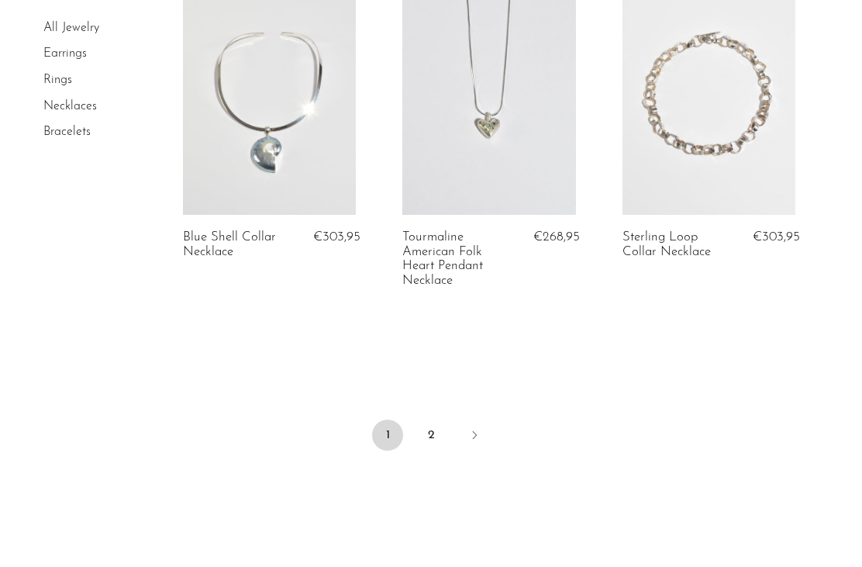
click at [432, 427] on link "2" at bounding box center [431, 434] width 31 height 31
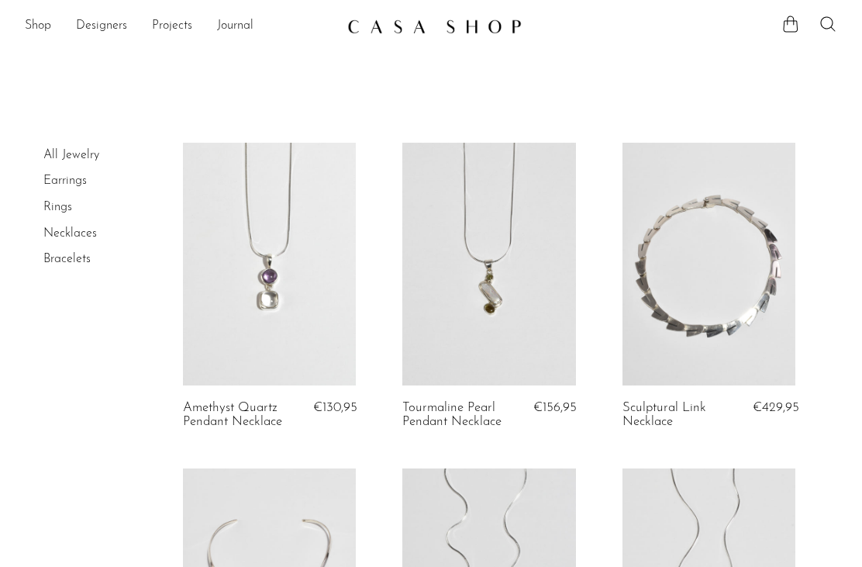
click at [40, 20] on link "Shop" at bounding box center [38, 26] width 26 height 20
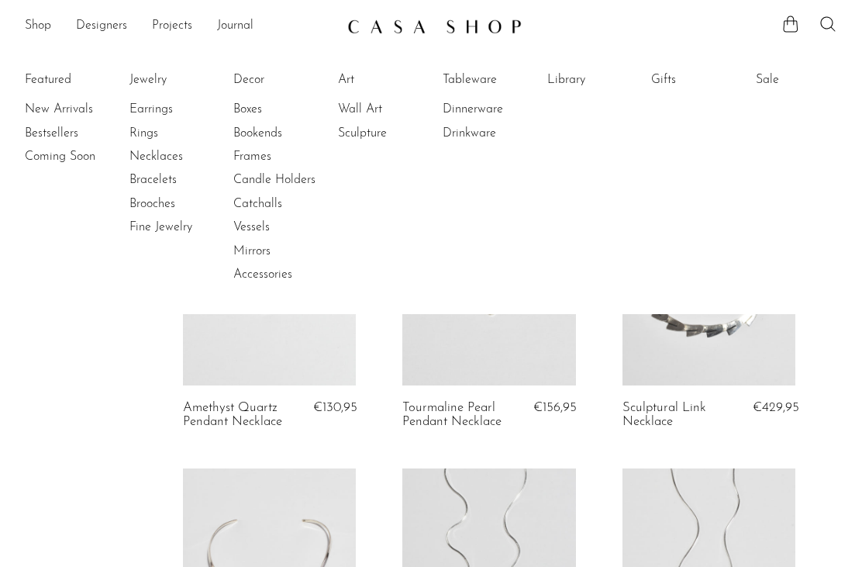
click at [246, 81] on link "Decor" at bounding box center [291, 79] width 116 height 17
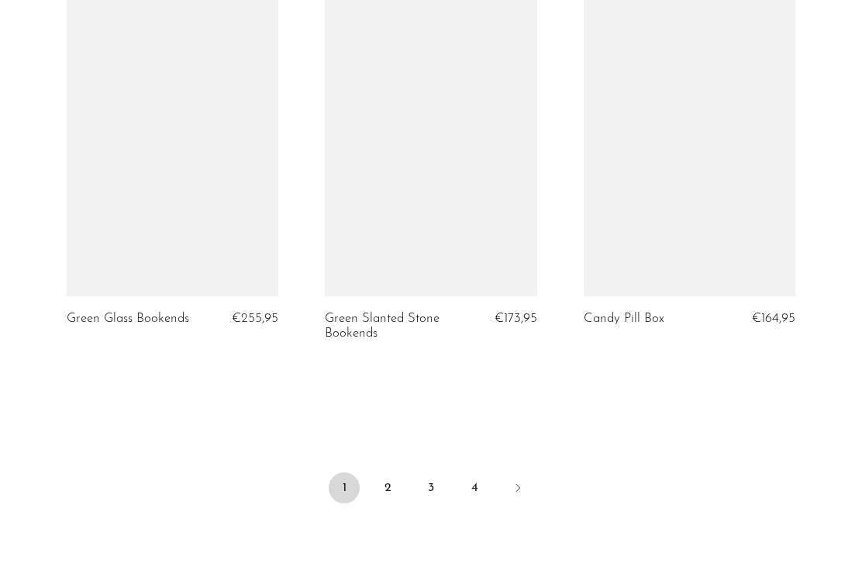
scroll to position [4307, 0]
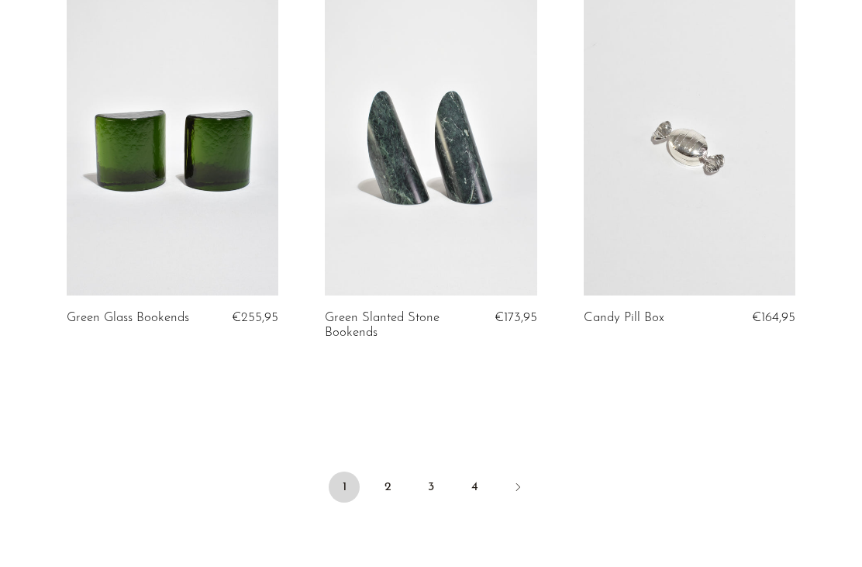
click at [521, 481] on icon "Next" at bounding box center [518, 487] width 12 height 12
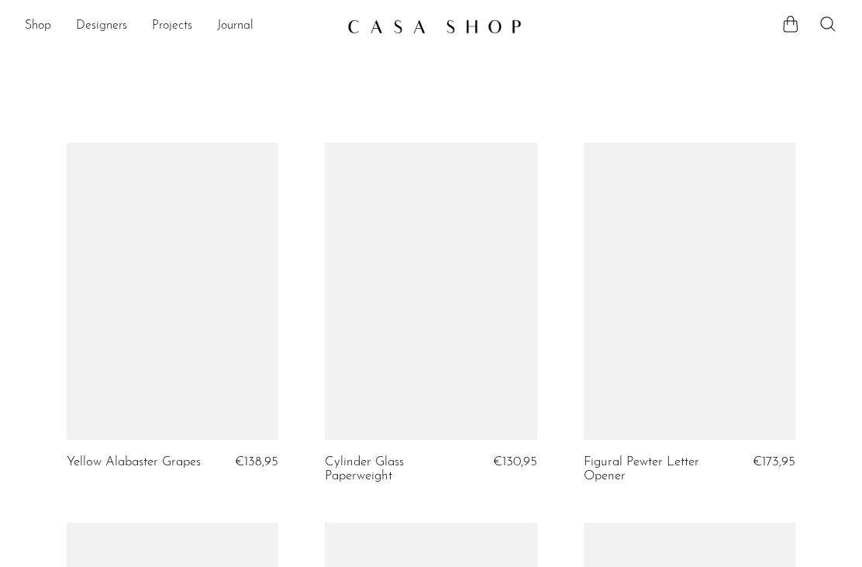
click at [756, 301] on link at bounding box center [690, 291] width 212 height 297
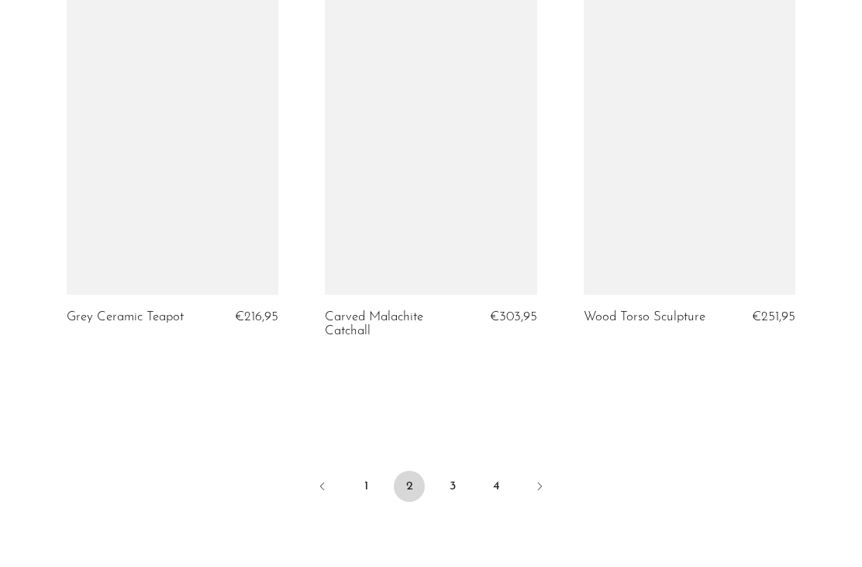
scroll to position [4293, 0]
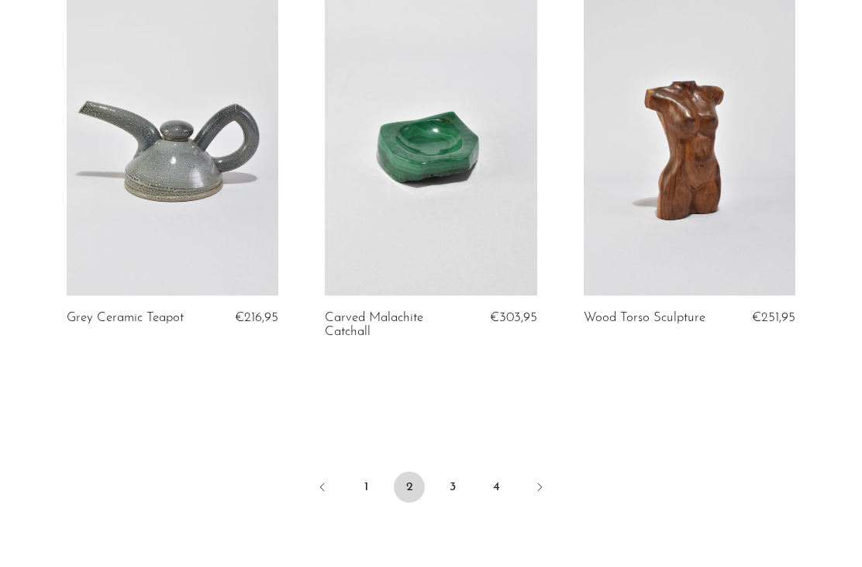
click at [457, 481] on link "3" at bounding box center [452, 486] width 31 height 31
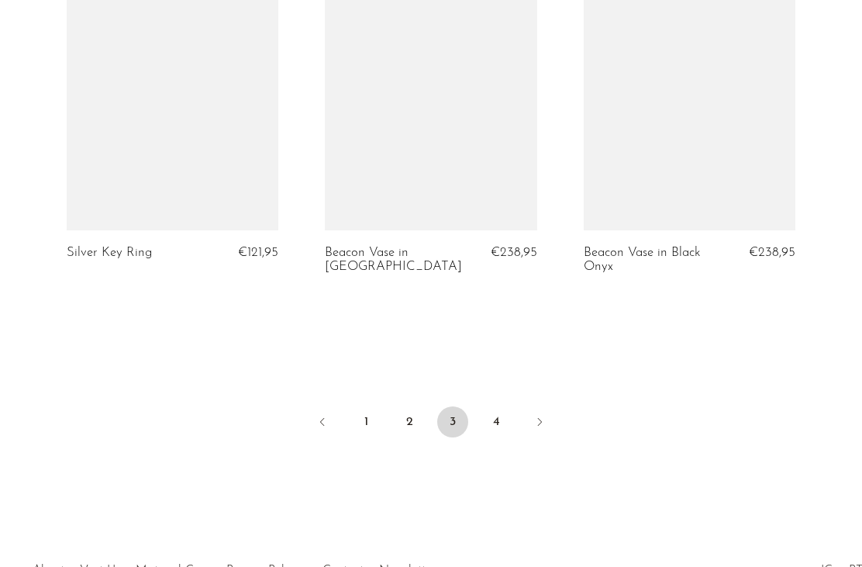
scroll to position [4389, 0]
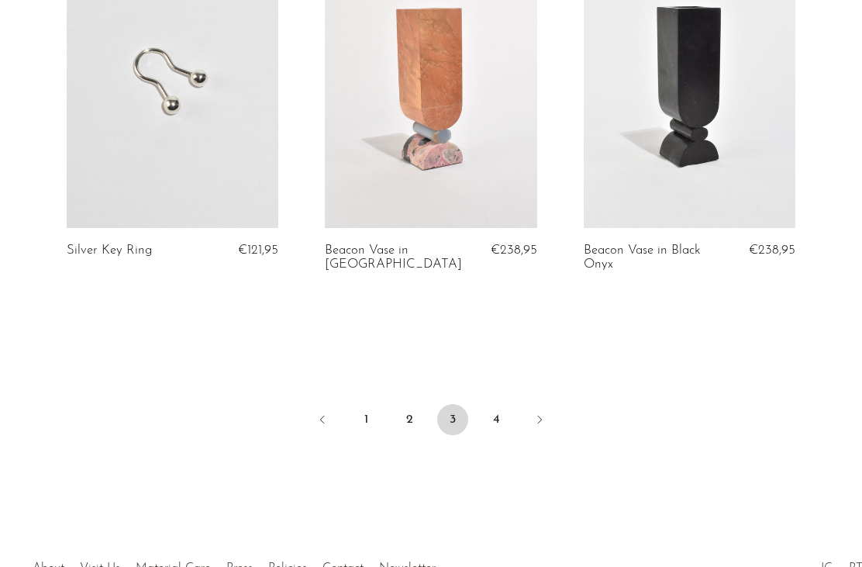
click at [500, 409] on link "4" at bounding box center [496, 419] width 31 height 31
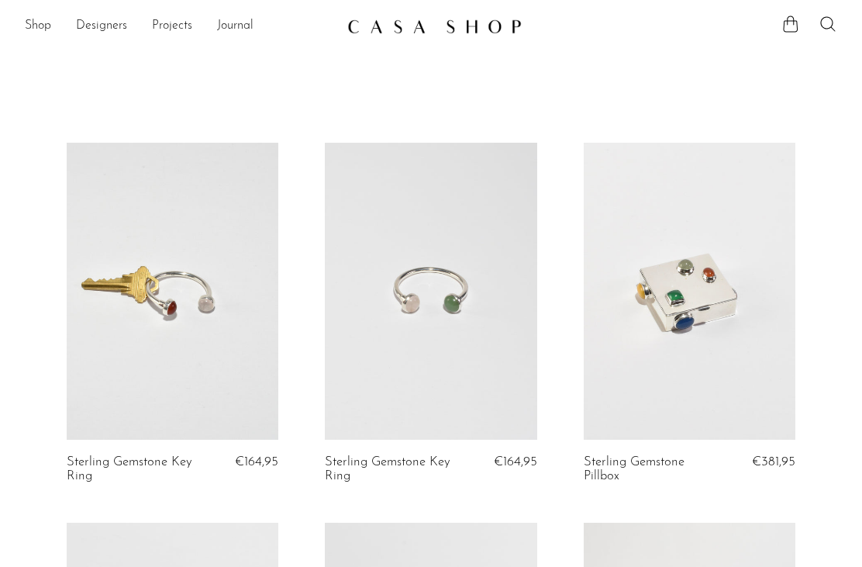
click at [44, 32] on link "Shop" at bounding box center [38, 26] width 26 height 20
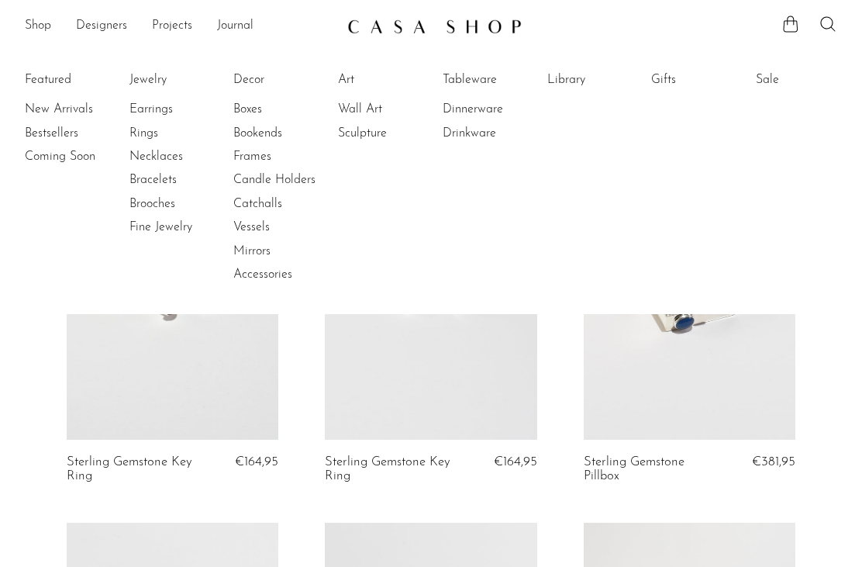
click at [482, 80] on link "Tableware" at bounding box center [501, 79] width 116 height 17
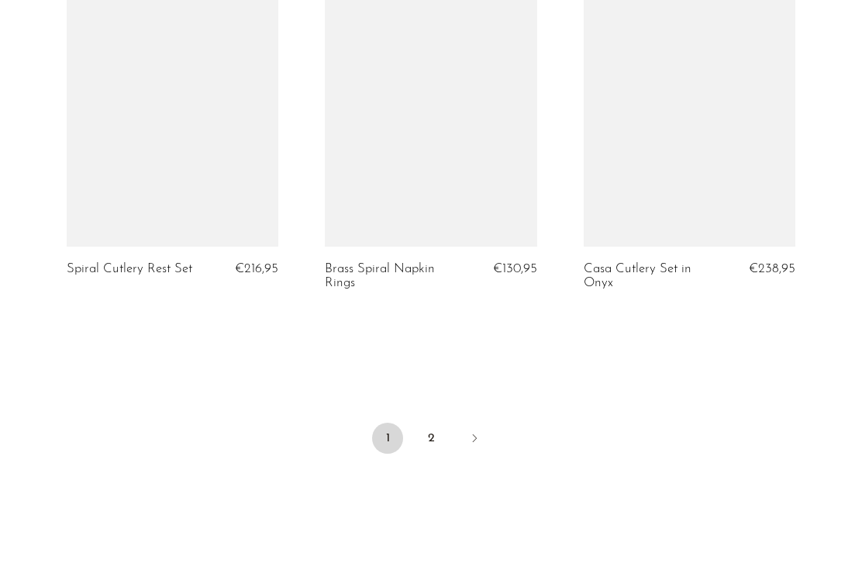
scroll to position [4436, 0]
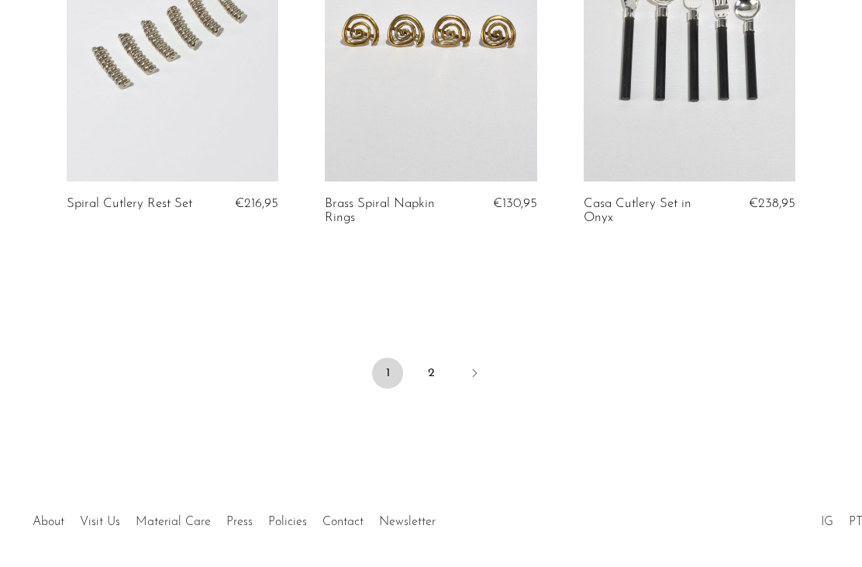
click at [439, 360] on link "2" at bounding box center [431, 372] width 31 height 31
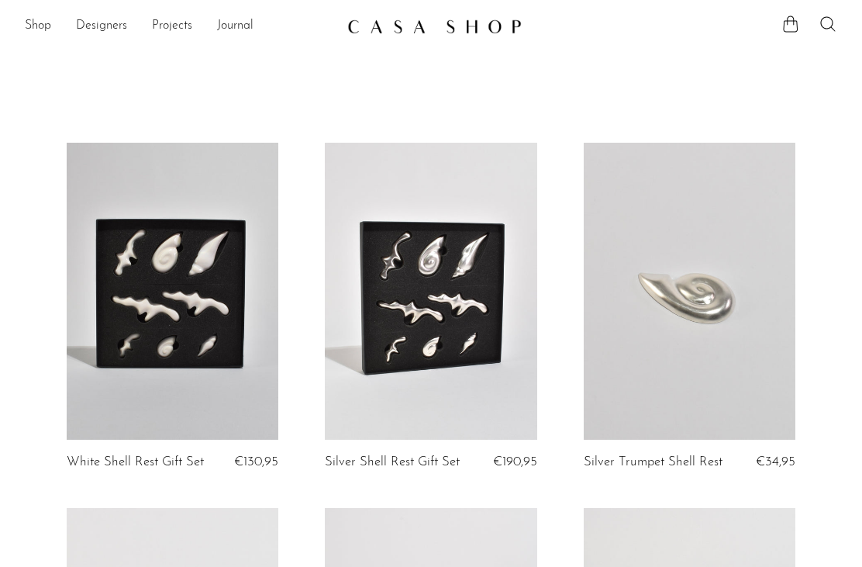
click at [226, 21] on link "Journal" at bounding box center [235, 26] width 36 height 20
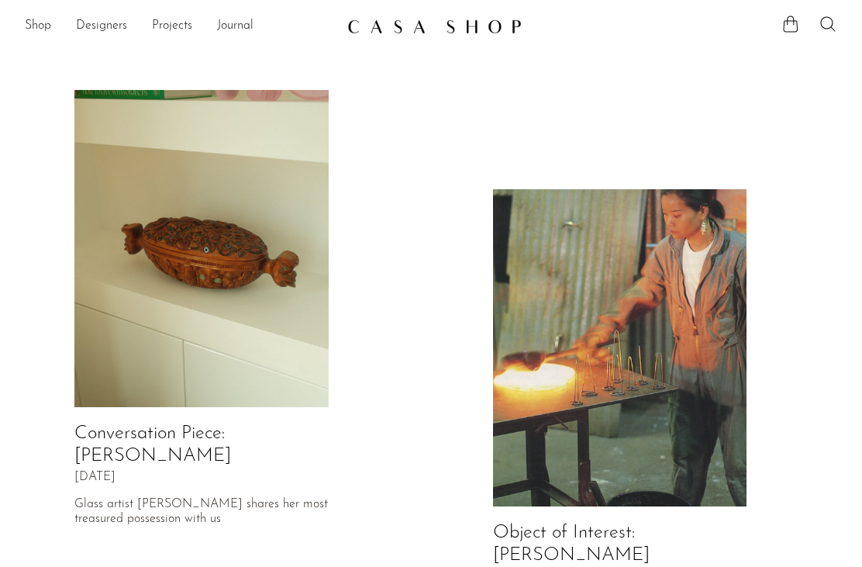
click at [42, 29] on link "Shop" at bounding box center [38, 26] width 26 height 20
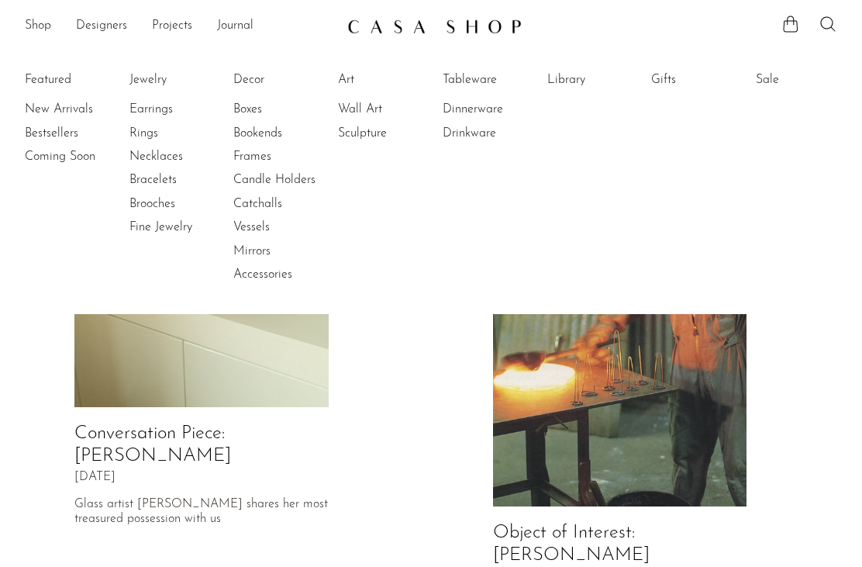
click at [672, 88] on link "Gifts" at bounding box center [709, 79] width 116 height 17
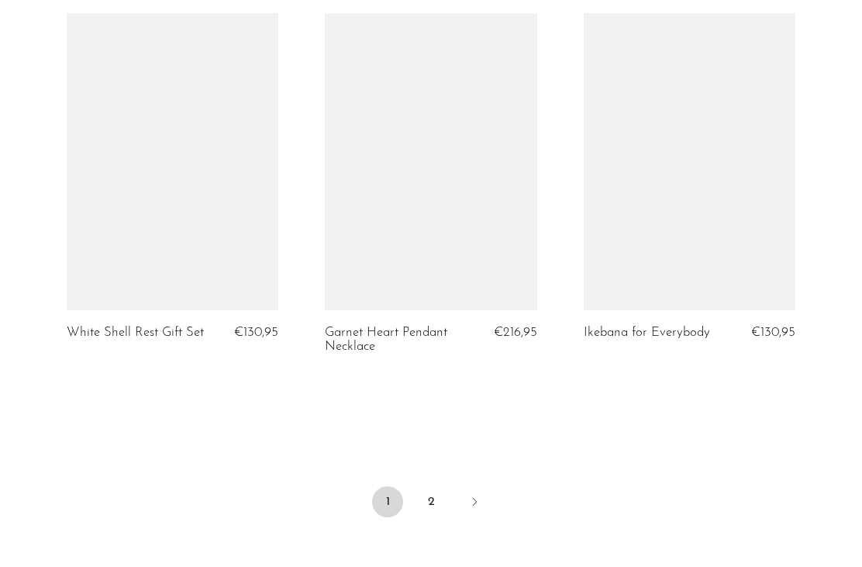
scroll to position [4408, 0]
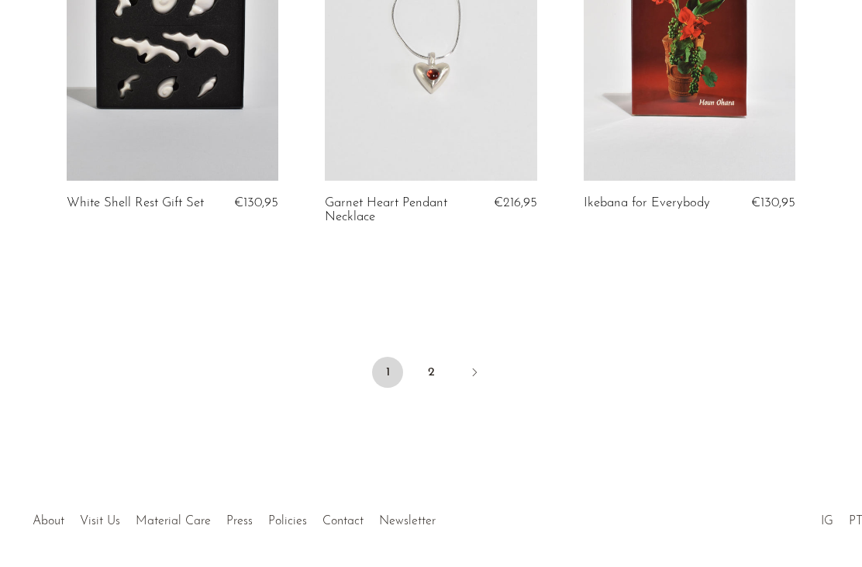
click at [335, 515] on div at bounding box center [431, 505] width 254 height 54
click at [816, 520] on li "IG" at bounding box center [827, 522] width 28 height 20
click at [828, 515] on link "IG" at bounding box center [827, 521] width 12 height 12
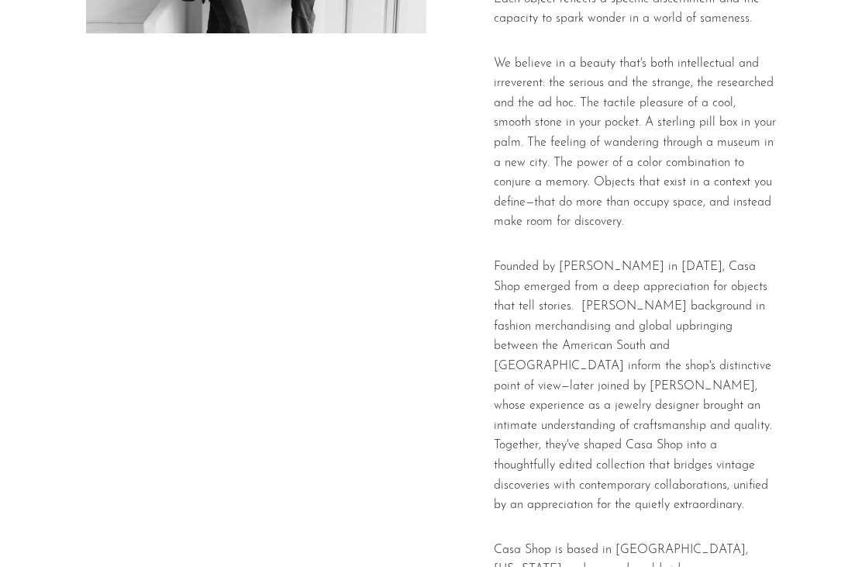
scroll to position [464, 0]
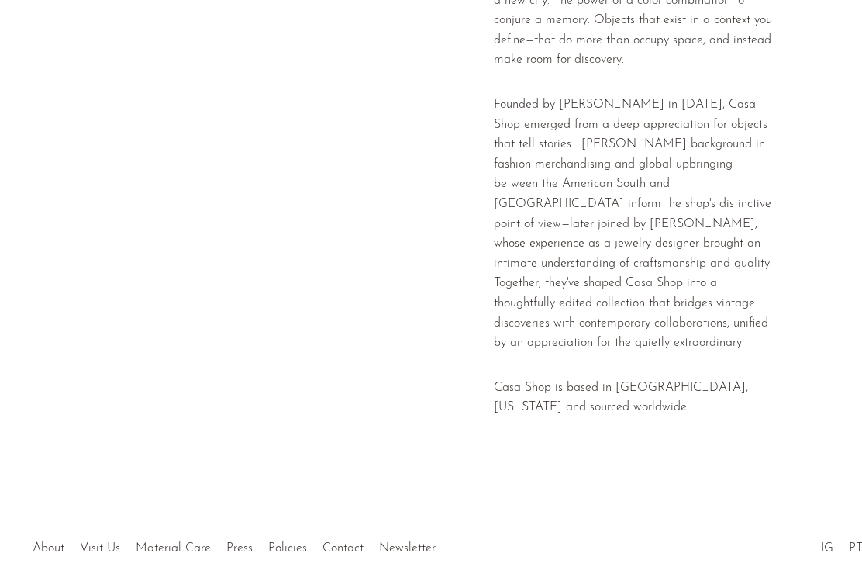
click at [98, 542] on link "Visit Us" at bounding box center [100, 548] width 40 height 12
